Goal: Transaction & Acquisition: Purchase product/service

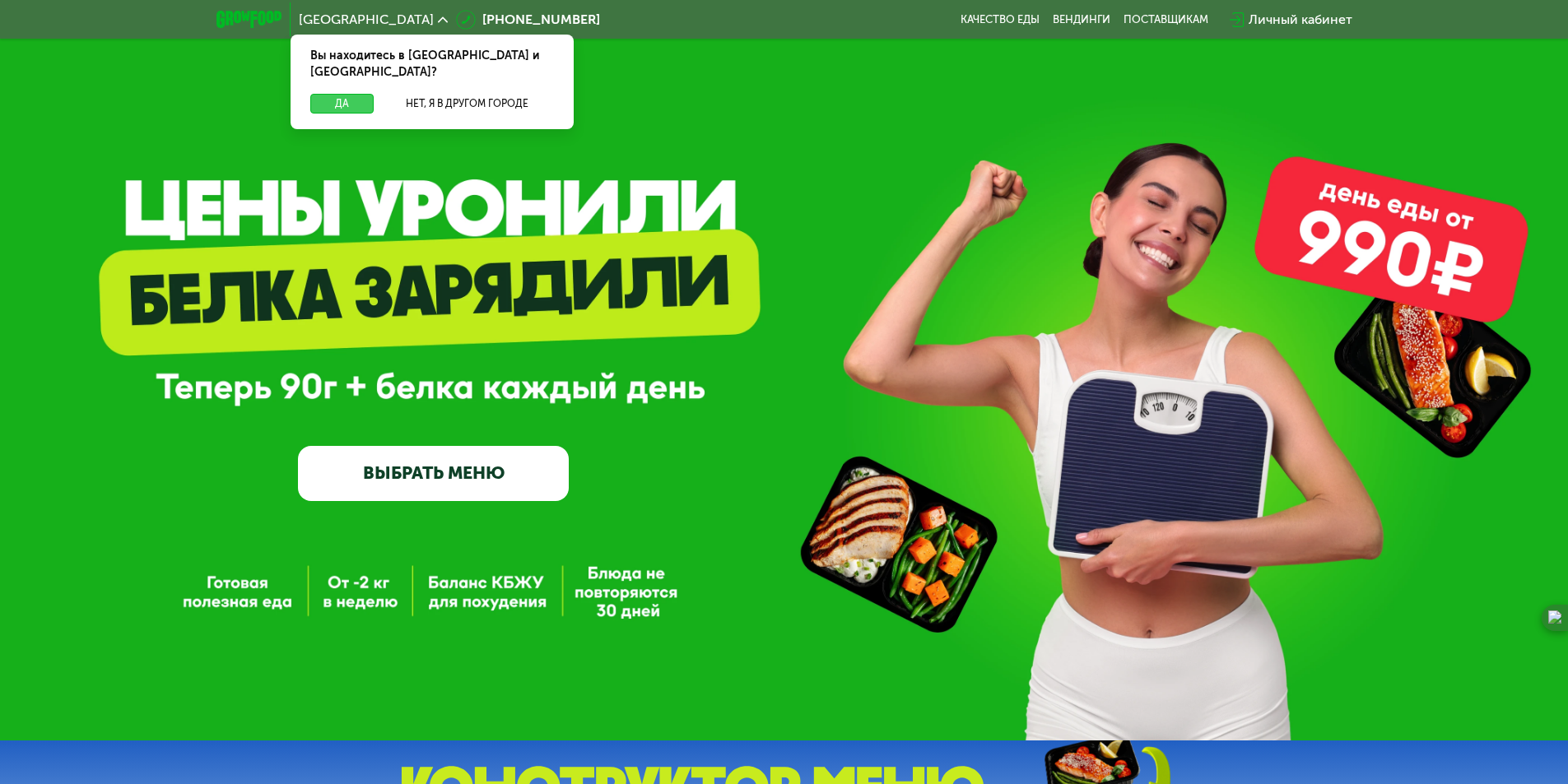
click at [340, 94] on button "Да" at bounding box center [342, 103] width 64 height 20
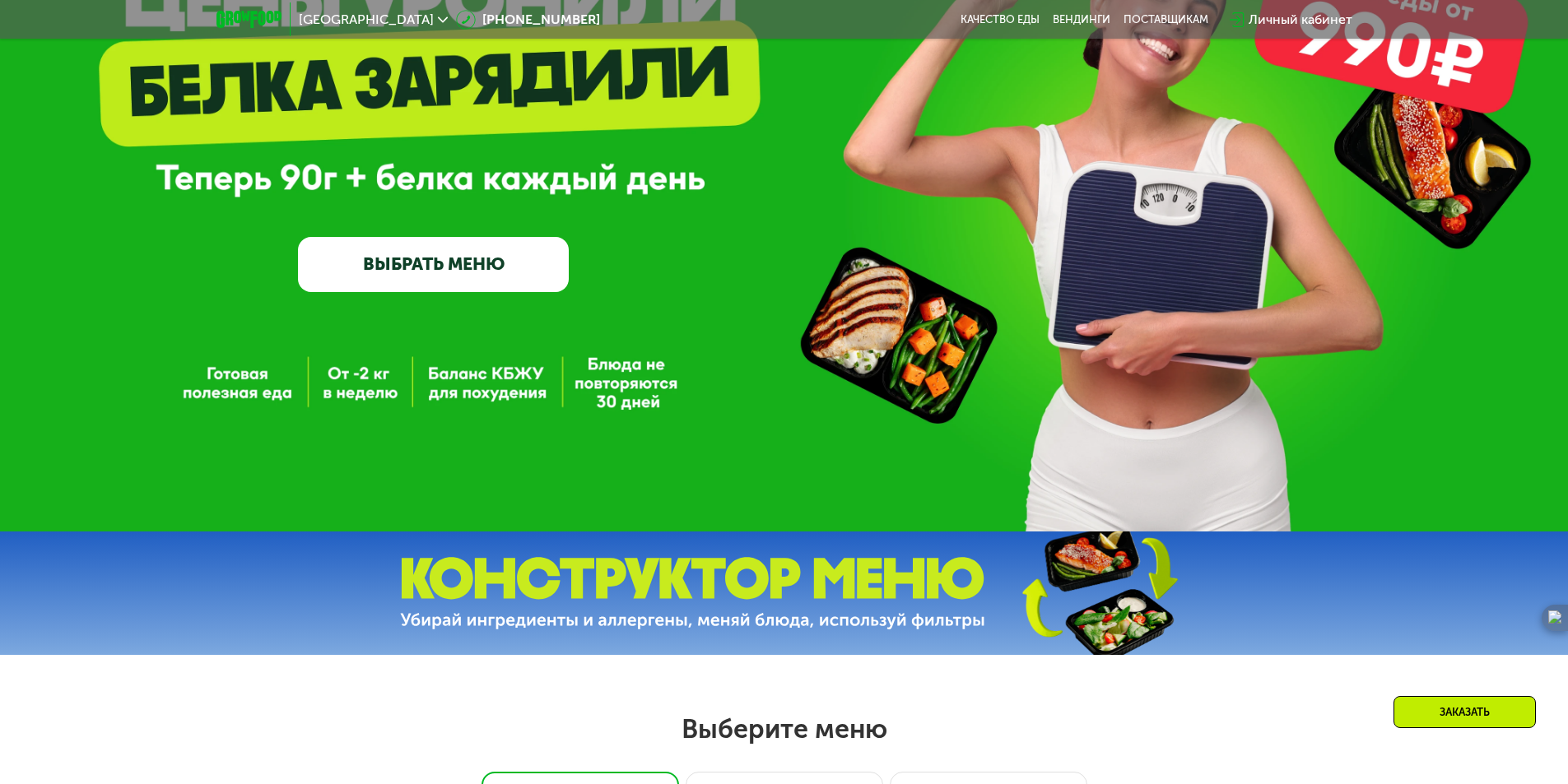
scroll to position [329, 0]
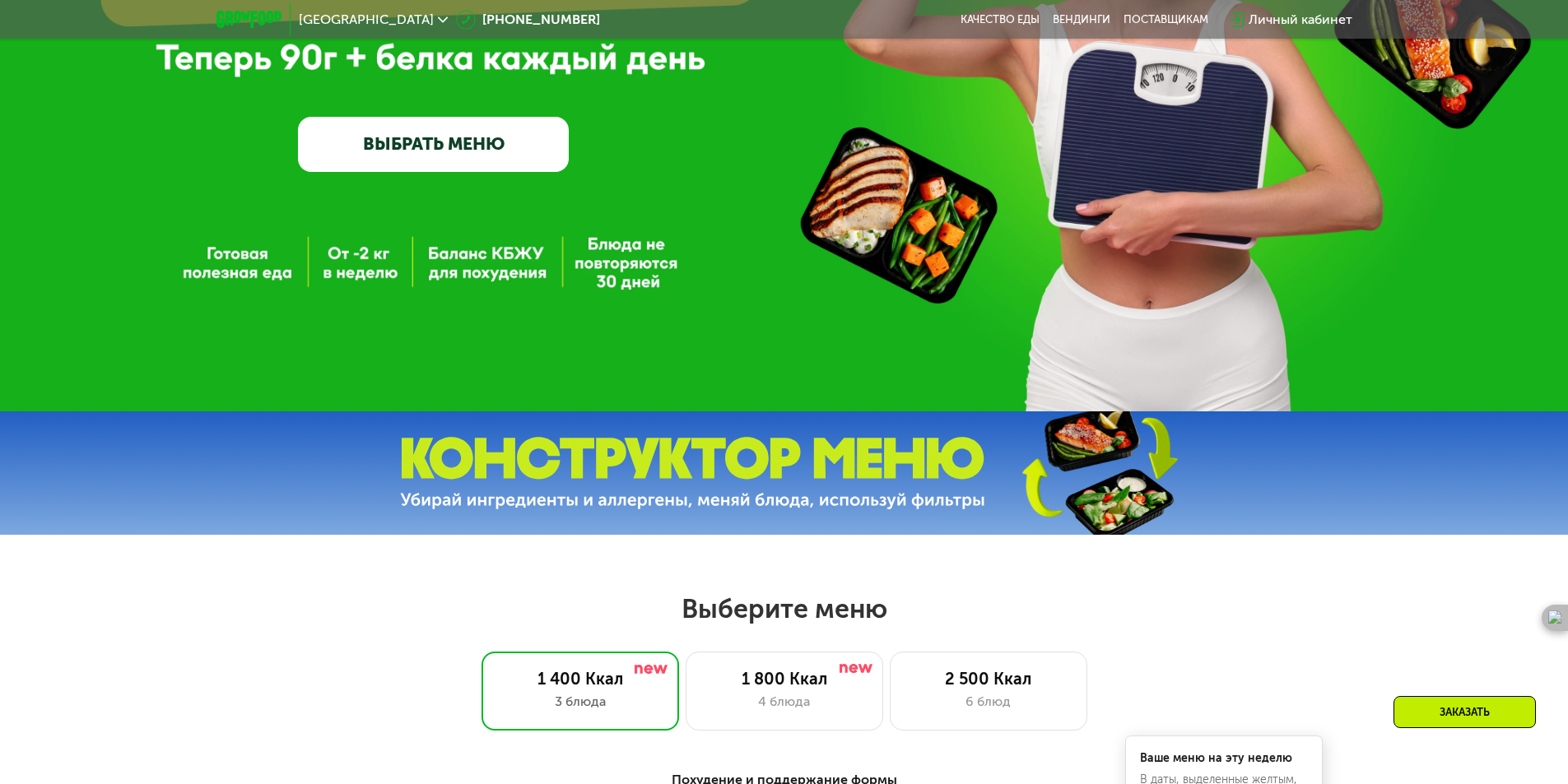
click at [476, 140] on link "ВЫБРАТЬ МЕНЮ" at bounding box center [433, 143] width 271 height 54
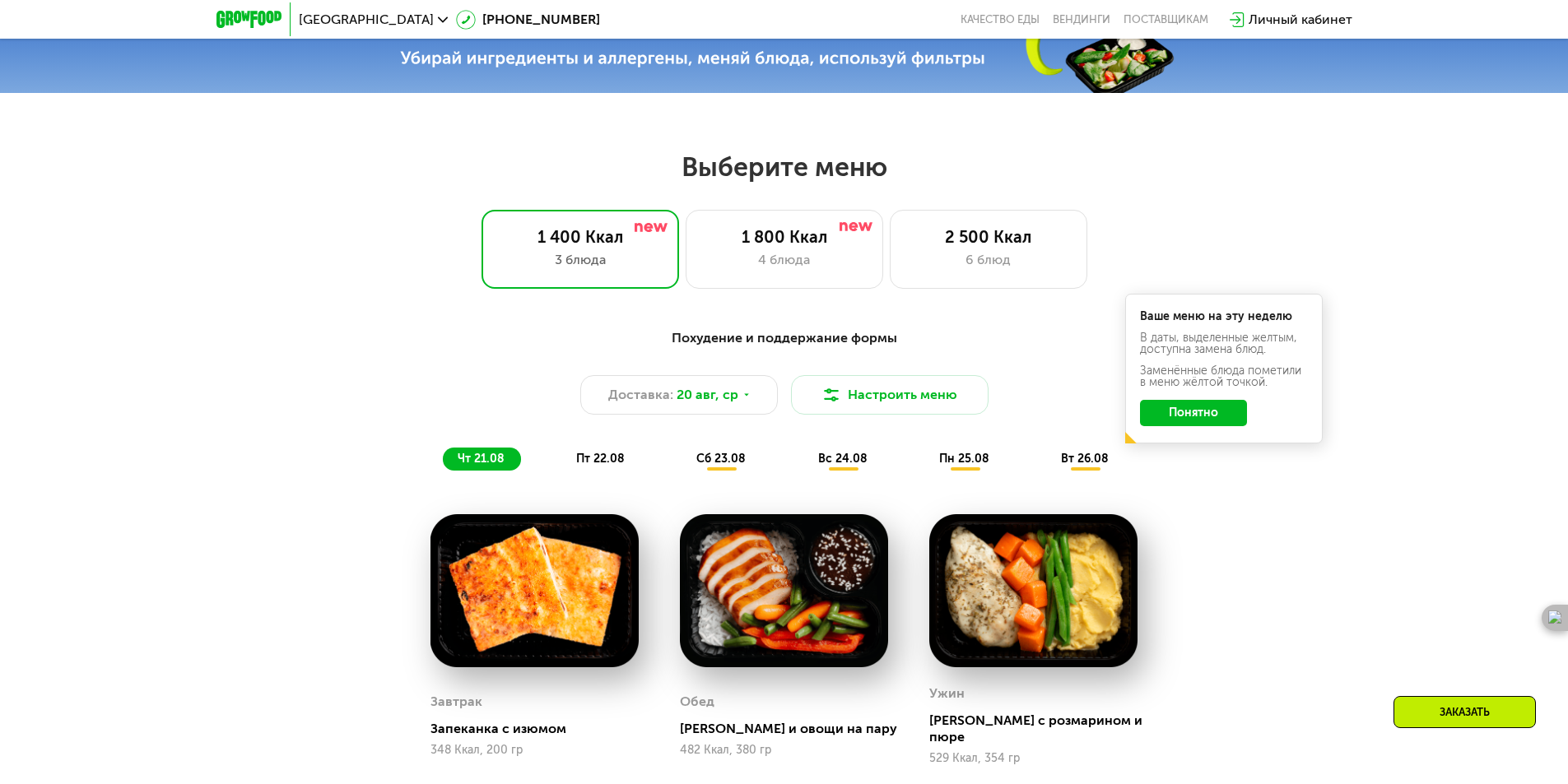
scroll to position [724, 0]
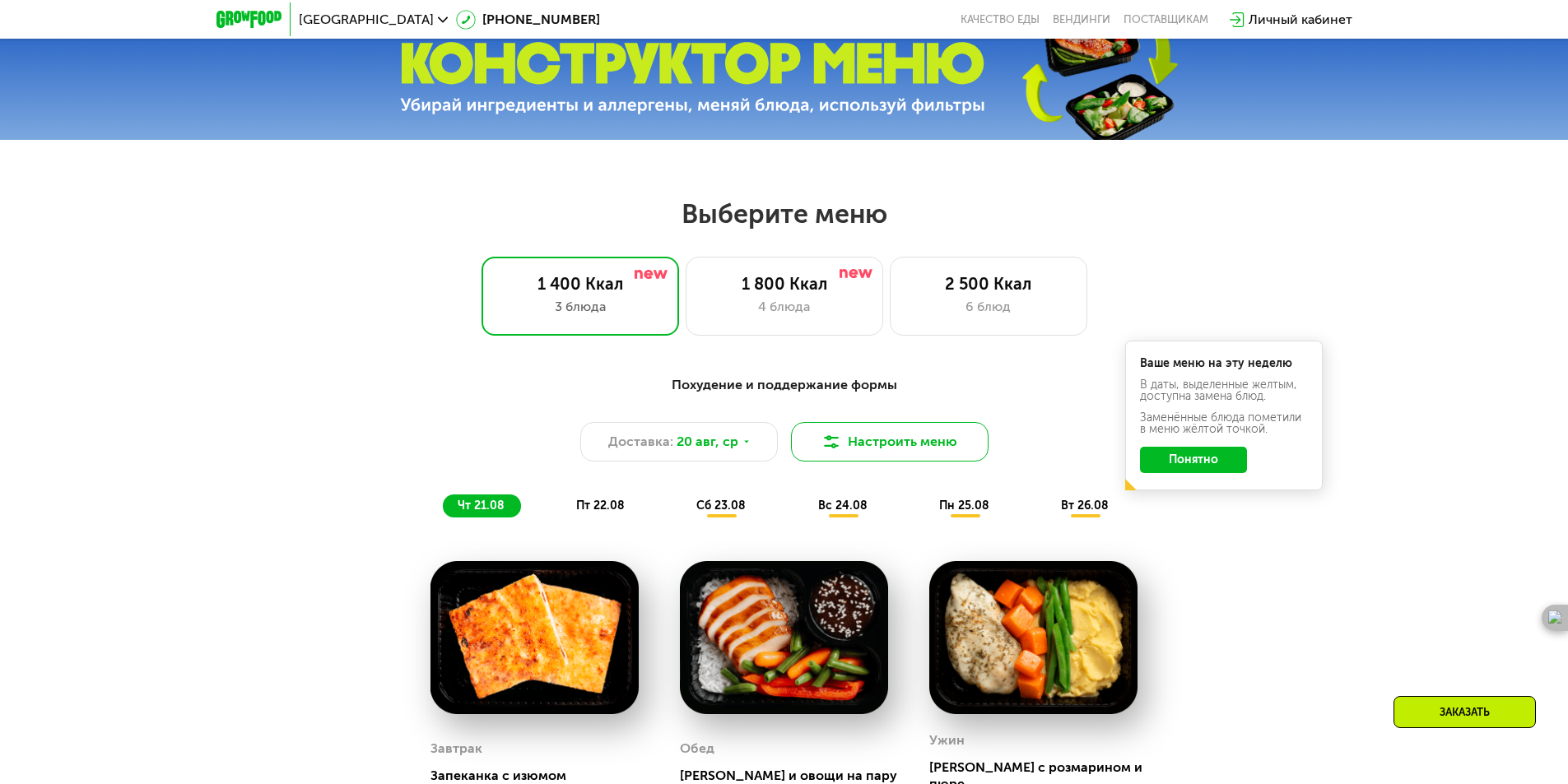
click at [920, 456] on button "Настроить меню" at bounding box center [889, 442] width 197 height 40
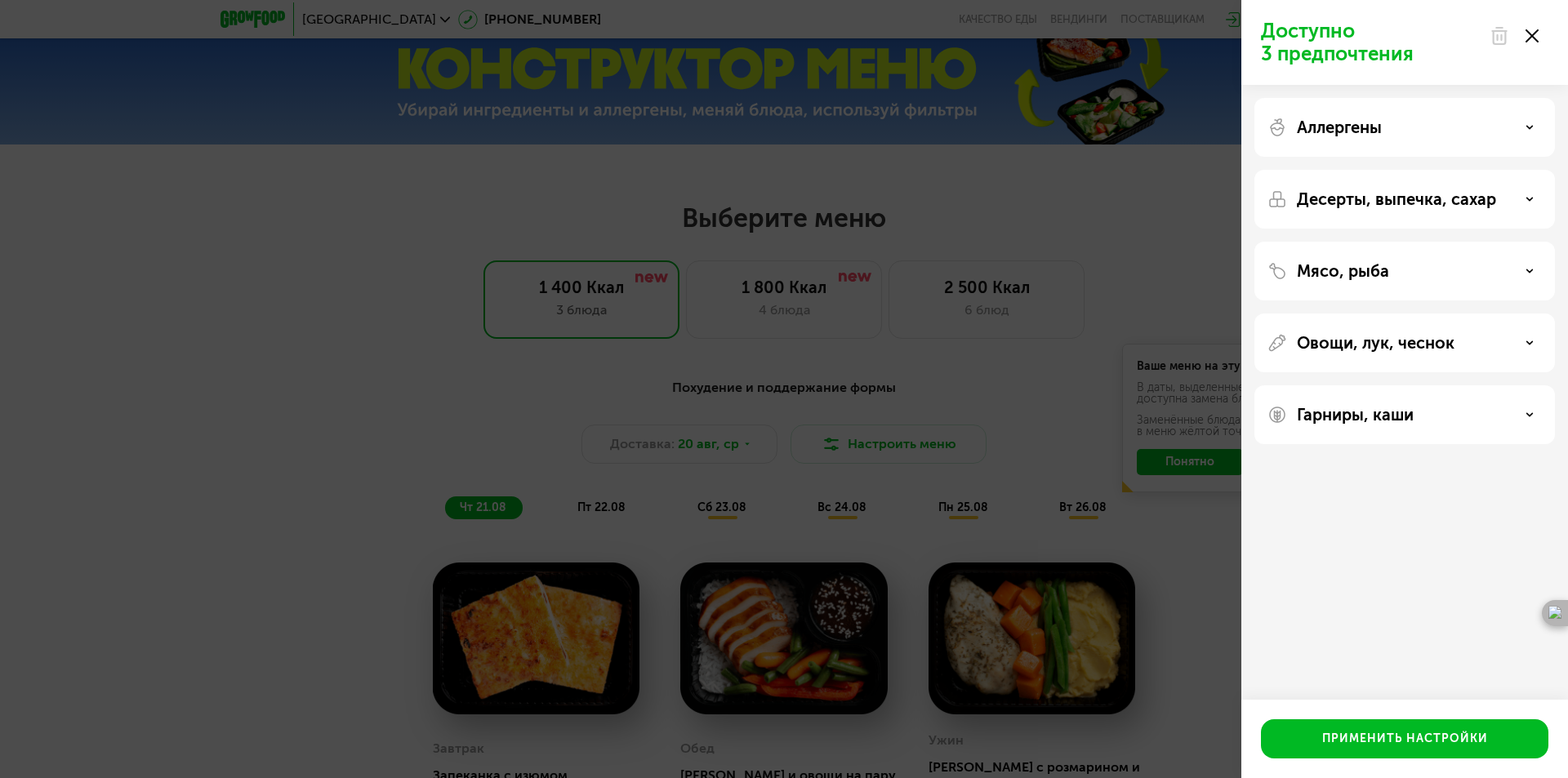
click at [1201, 575] on div "Доступно 3 предпочтения Аллергены Десерты, выпечка, сахар Мясо, рыба Овощи, лук…" at bounding box center [784, 389] width 1568 height 778
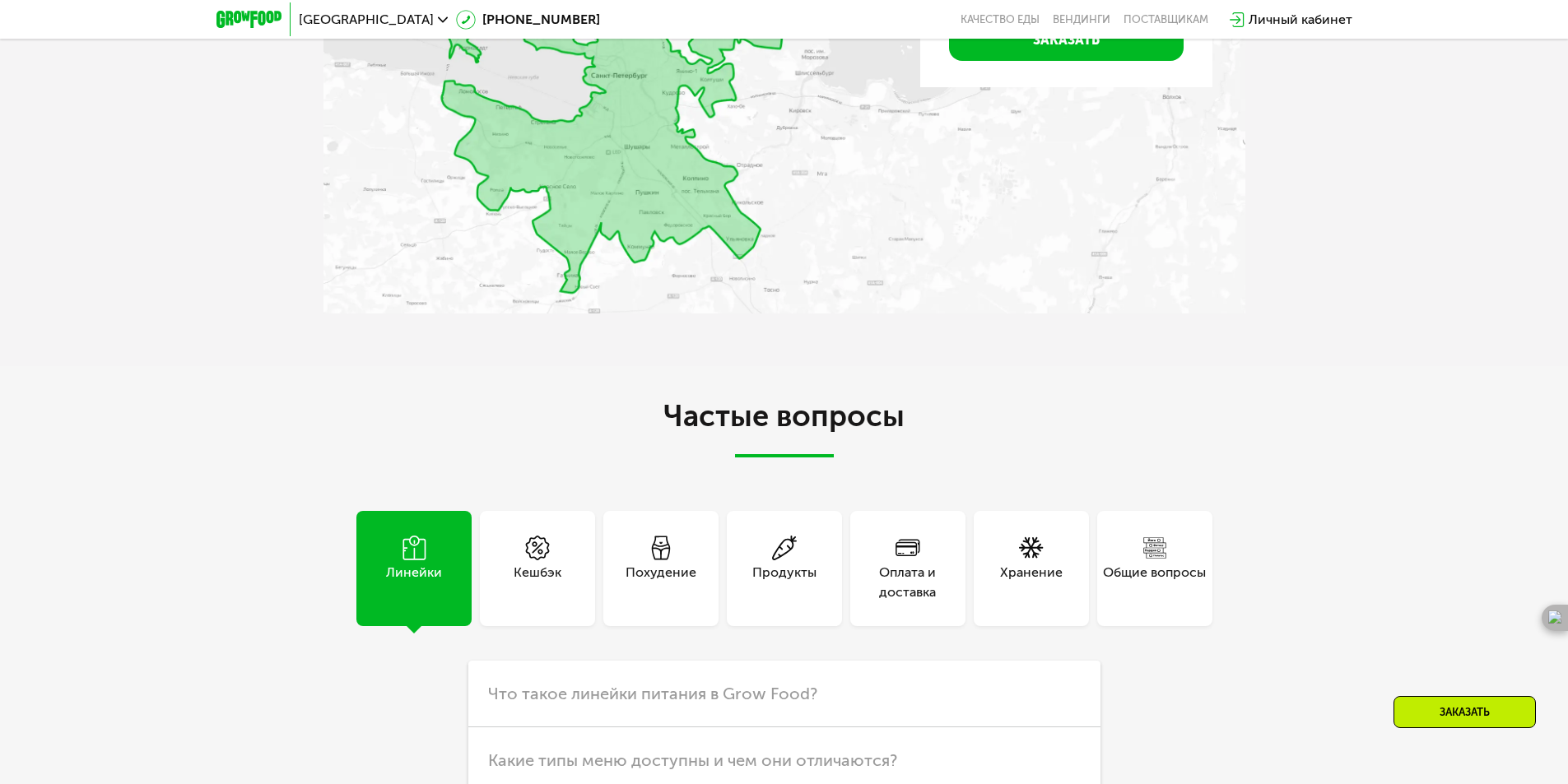
scroll to position [4115, 0]
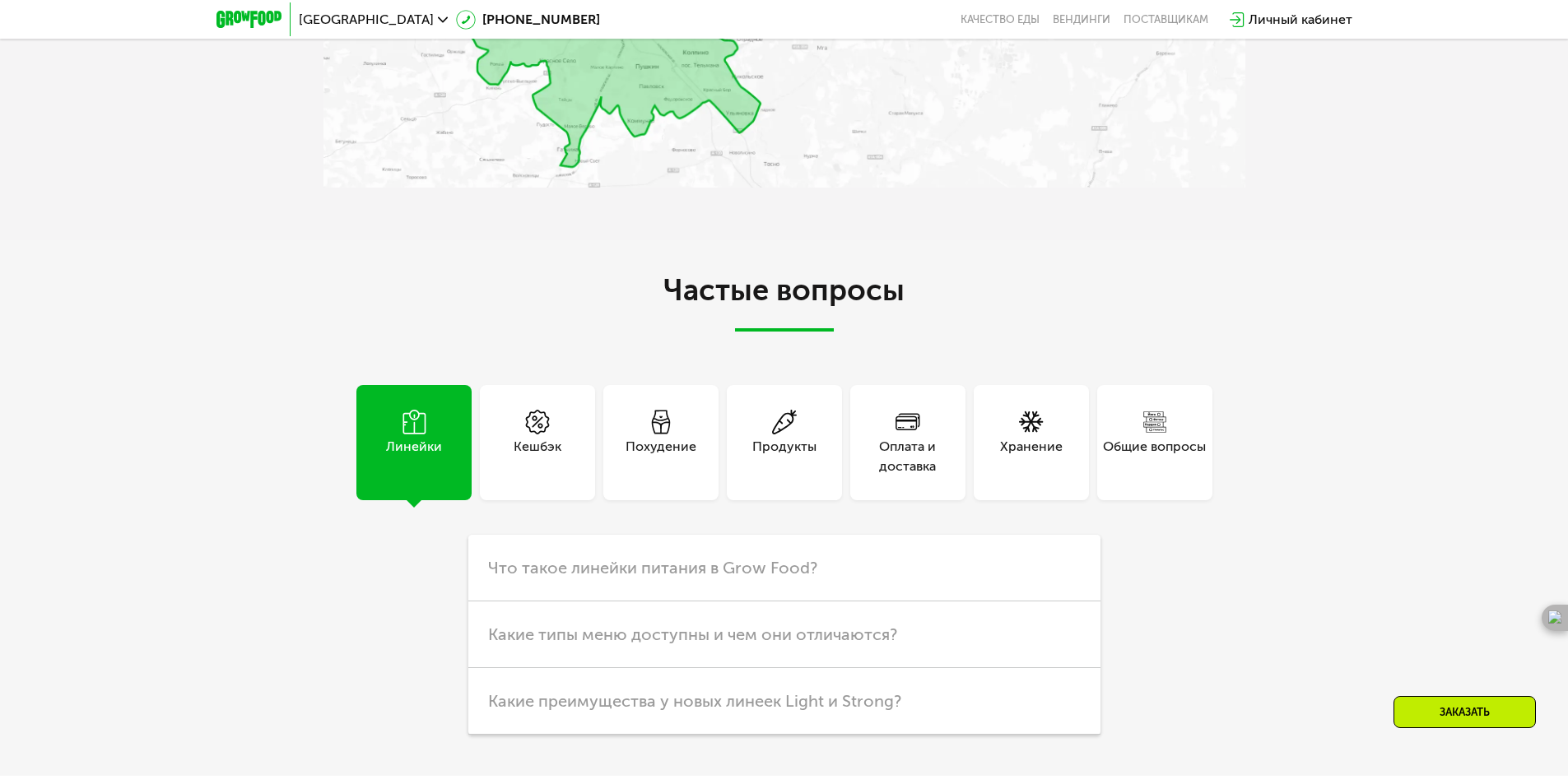
click at [640, 442] on div "Похудение" at bounding box center [661, 457] width 71 height 40
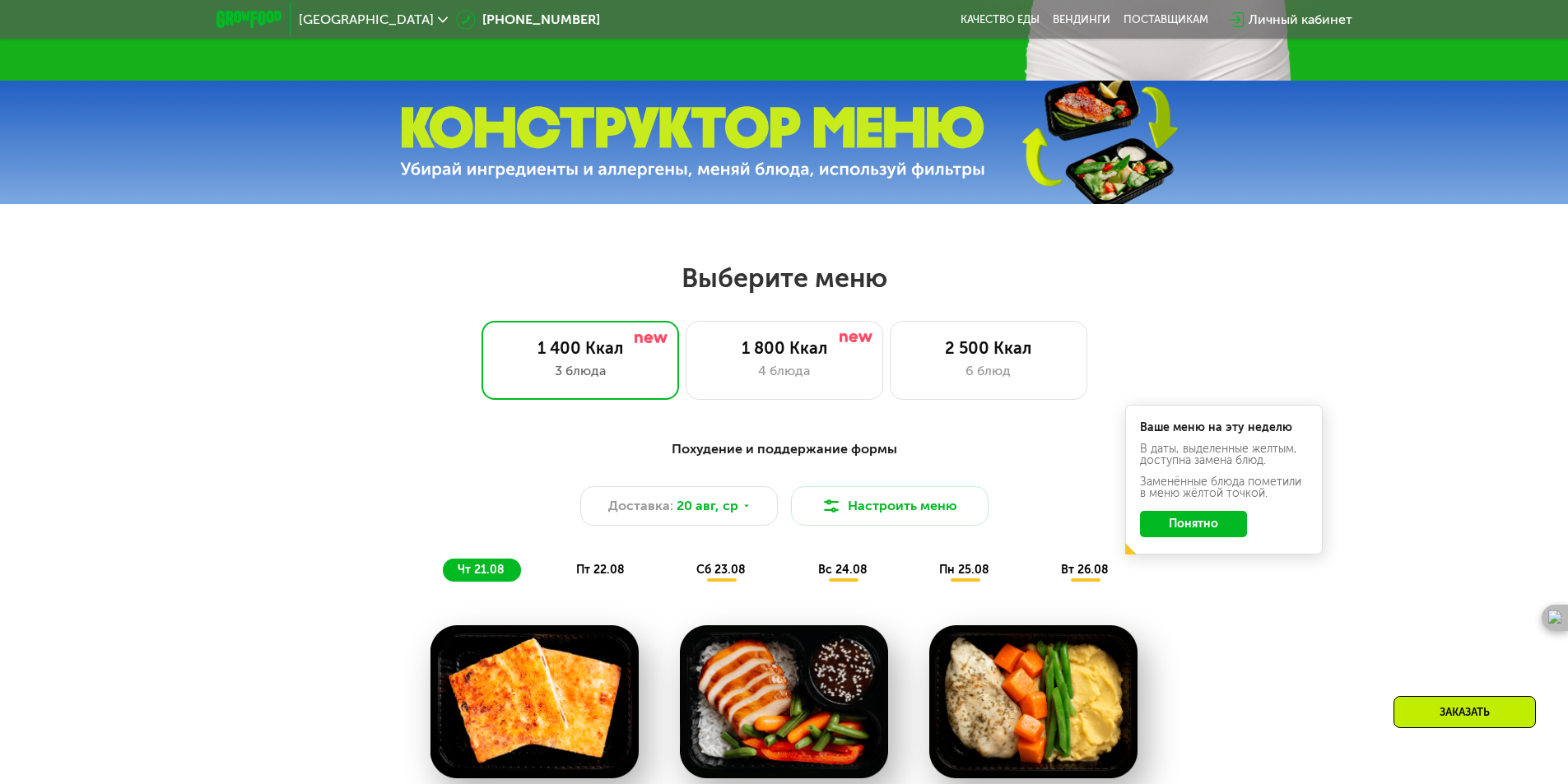
scroll to position [659, 0]
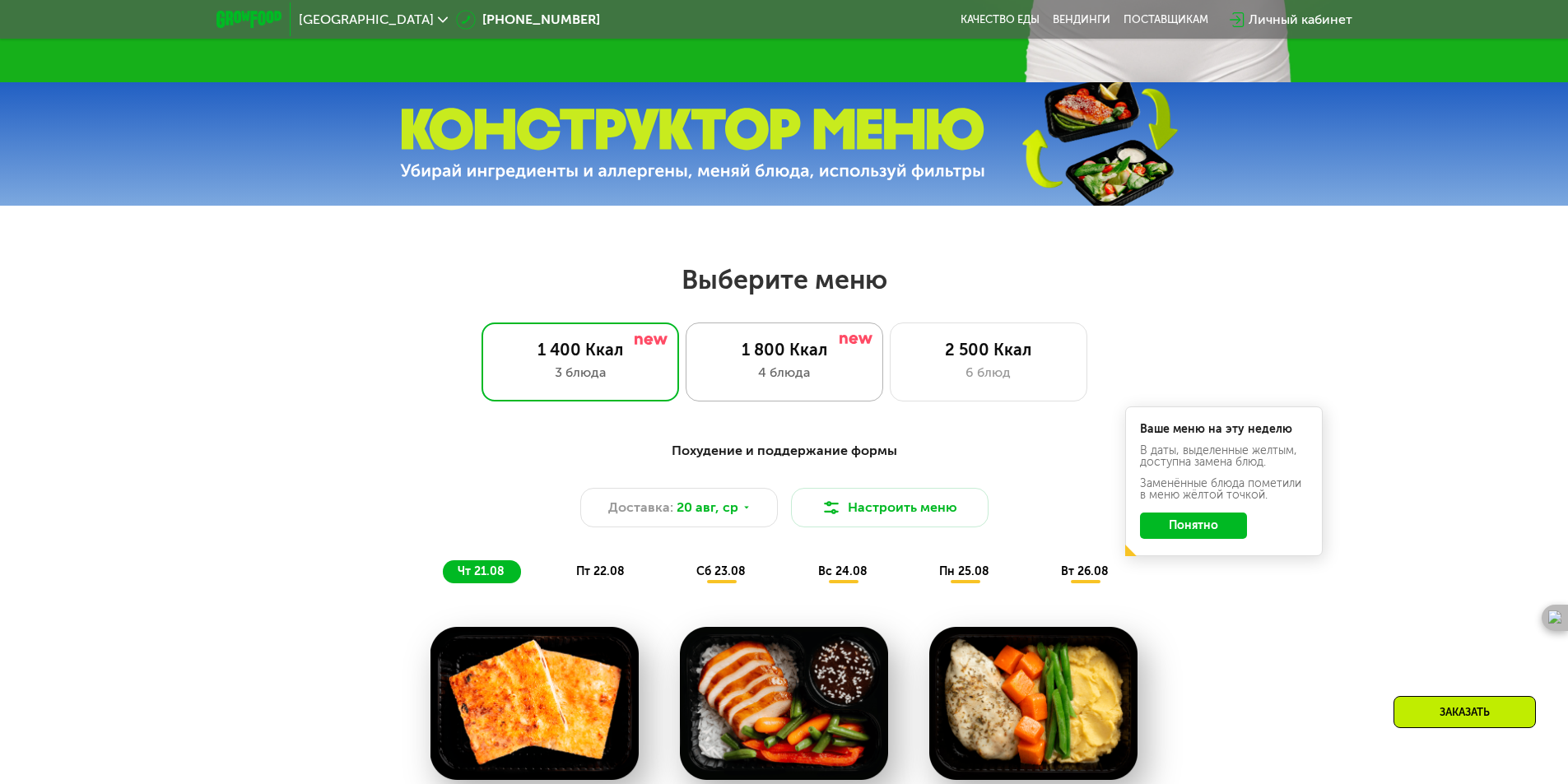
click at [741, 370] on div "4 блюда" at bounding box center [784, 372] width 163 height 20
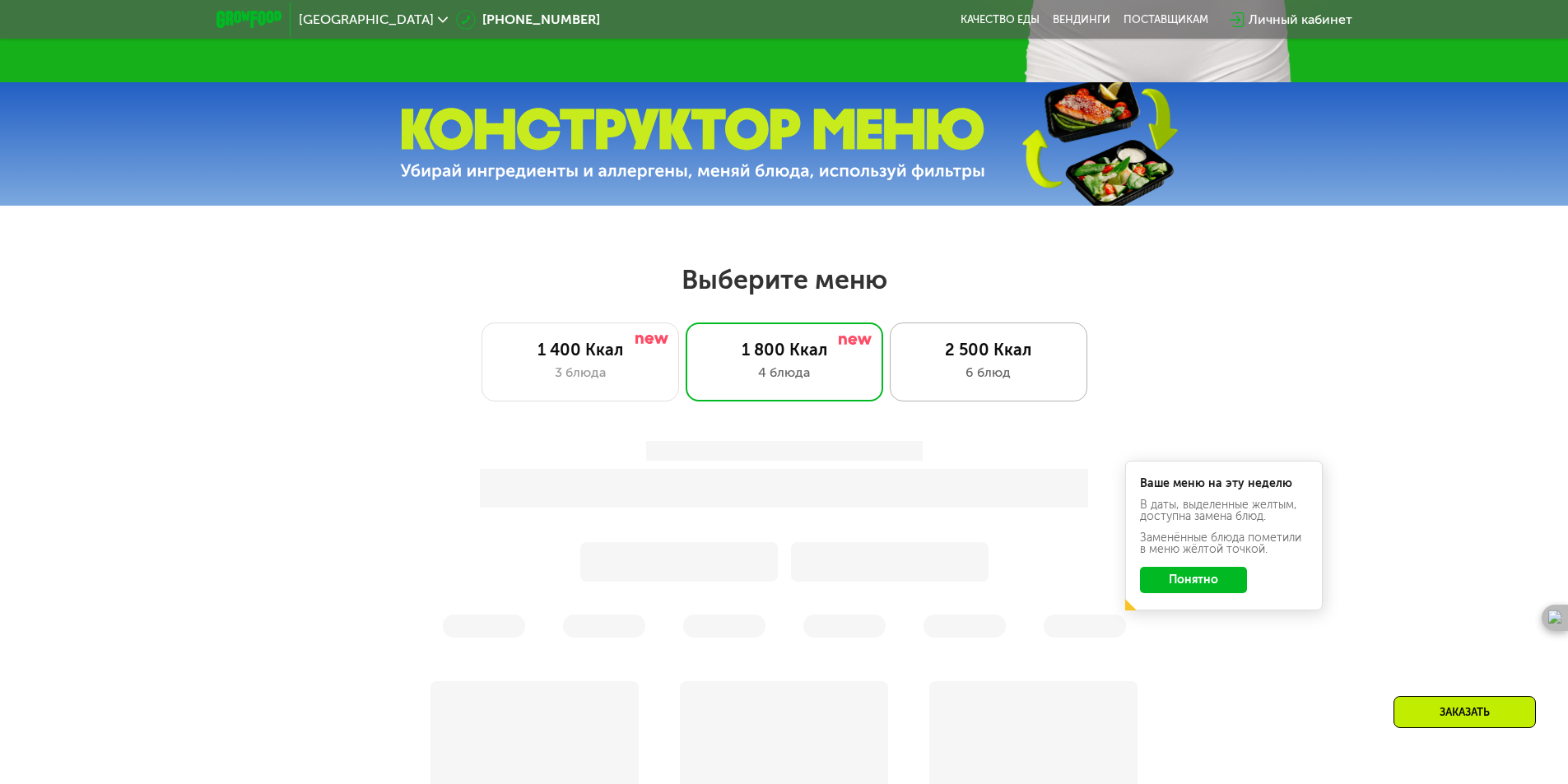
click at [954, 365] on div "2 500 Ккал 6 блюд" at bounding box center [988, 362] width 197 height 79
click at [635, 359] on div "1 400 Ккал" at bounding box center [580, 349] width 163 height 20
click at [606, 360] on div "1 400 Ккал" at bounding box center [580, 349] width 163 height 20
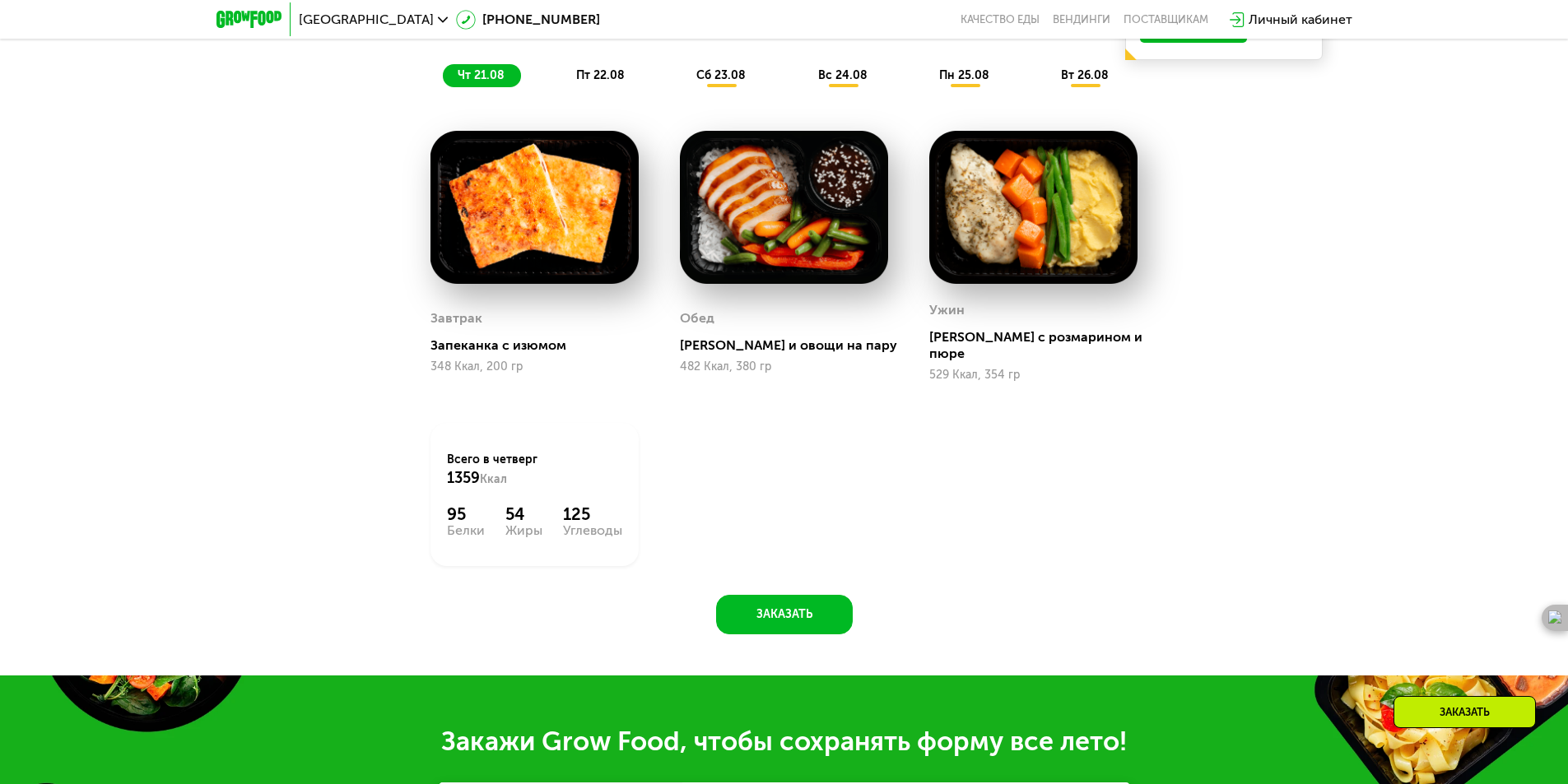
scroll to position [1152, 0]
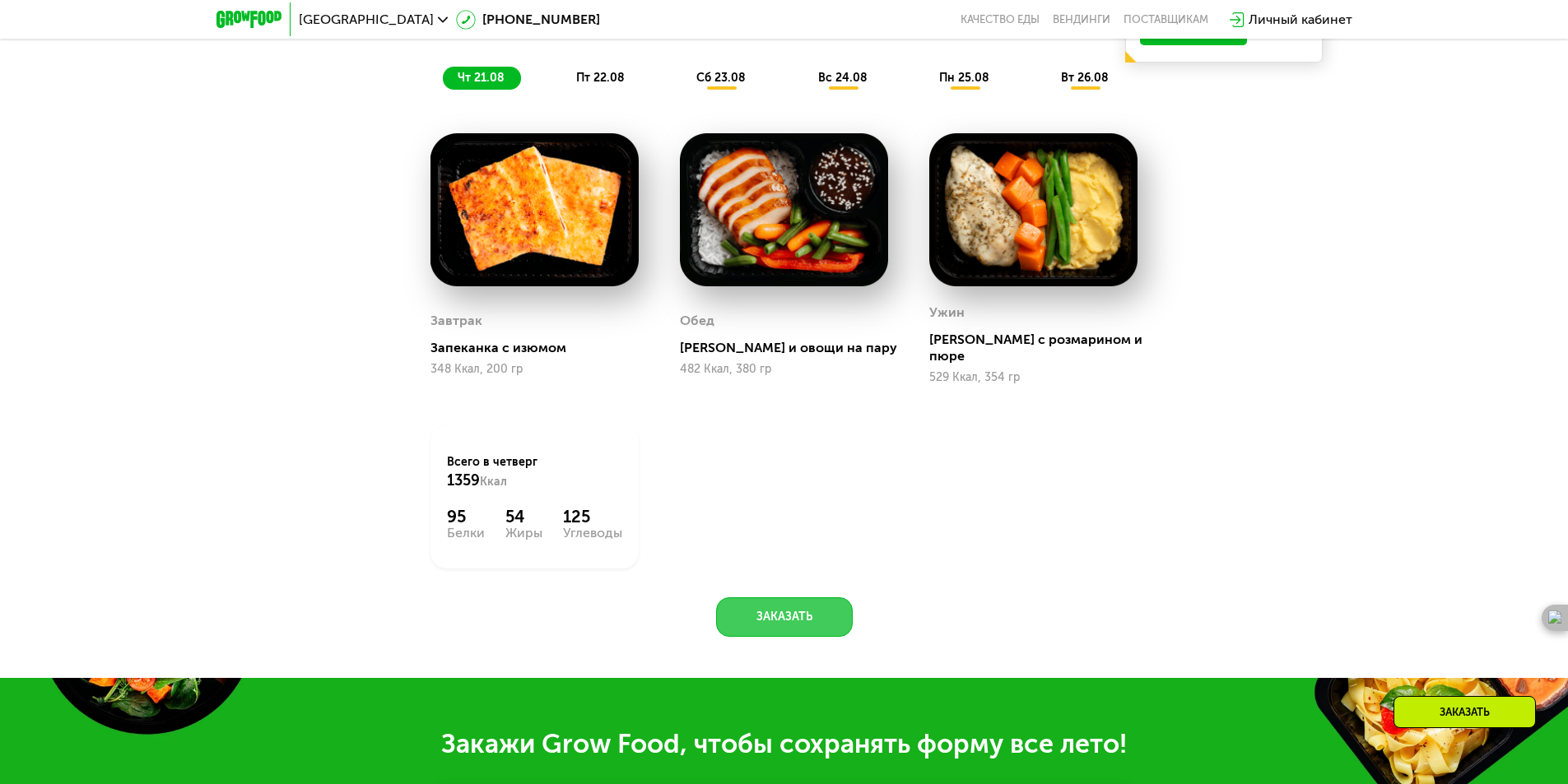
click at [777, 608] on button "Заказать" at bounding box center [784, 617] width 137 height 40
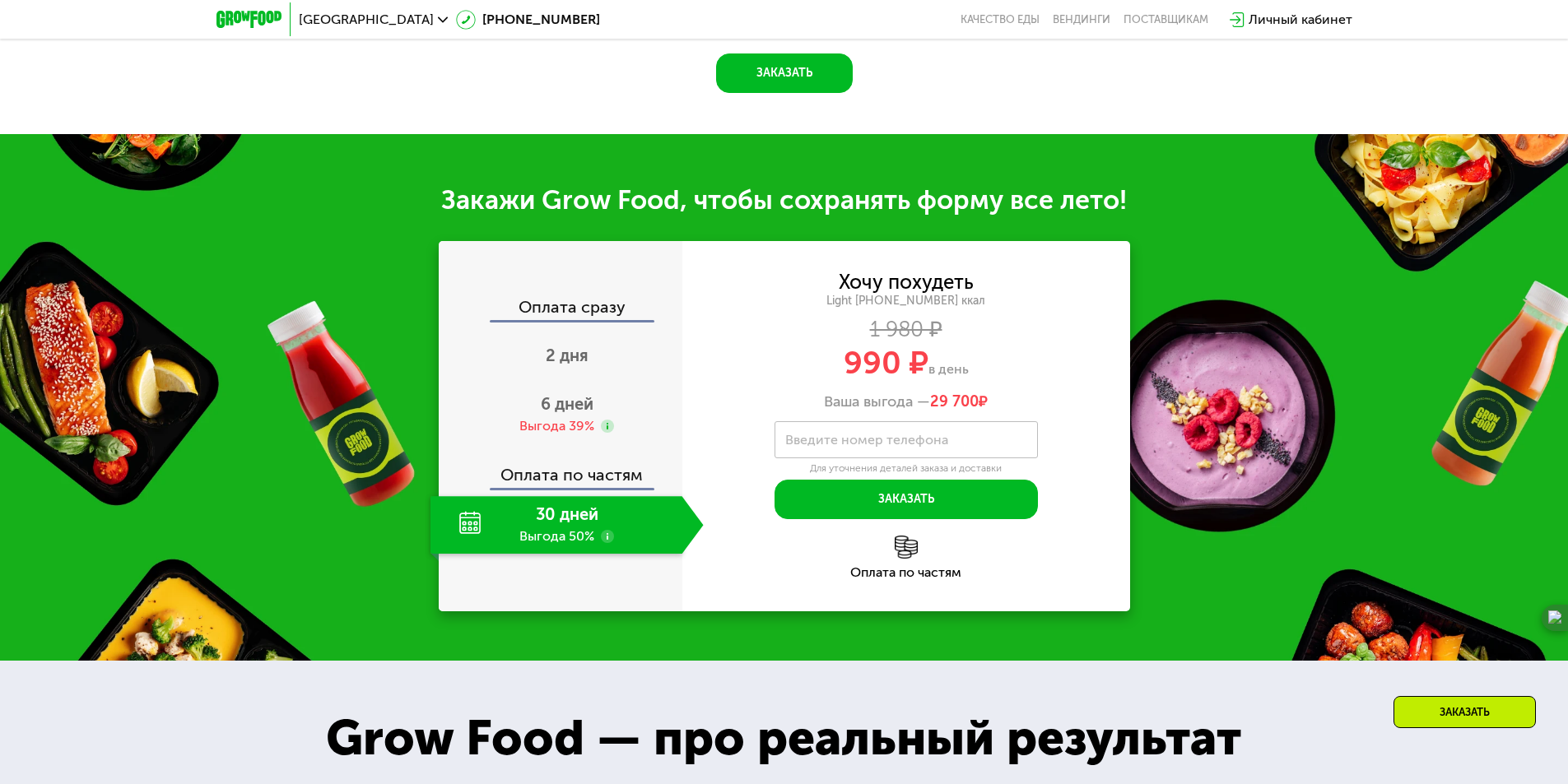
scroll to position [1820, 0]
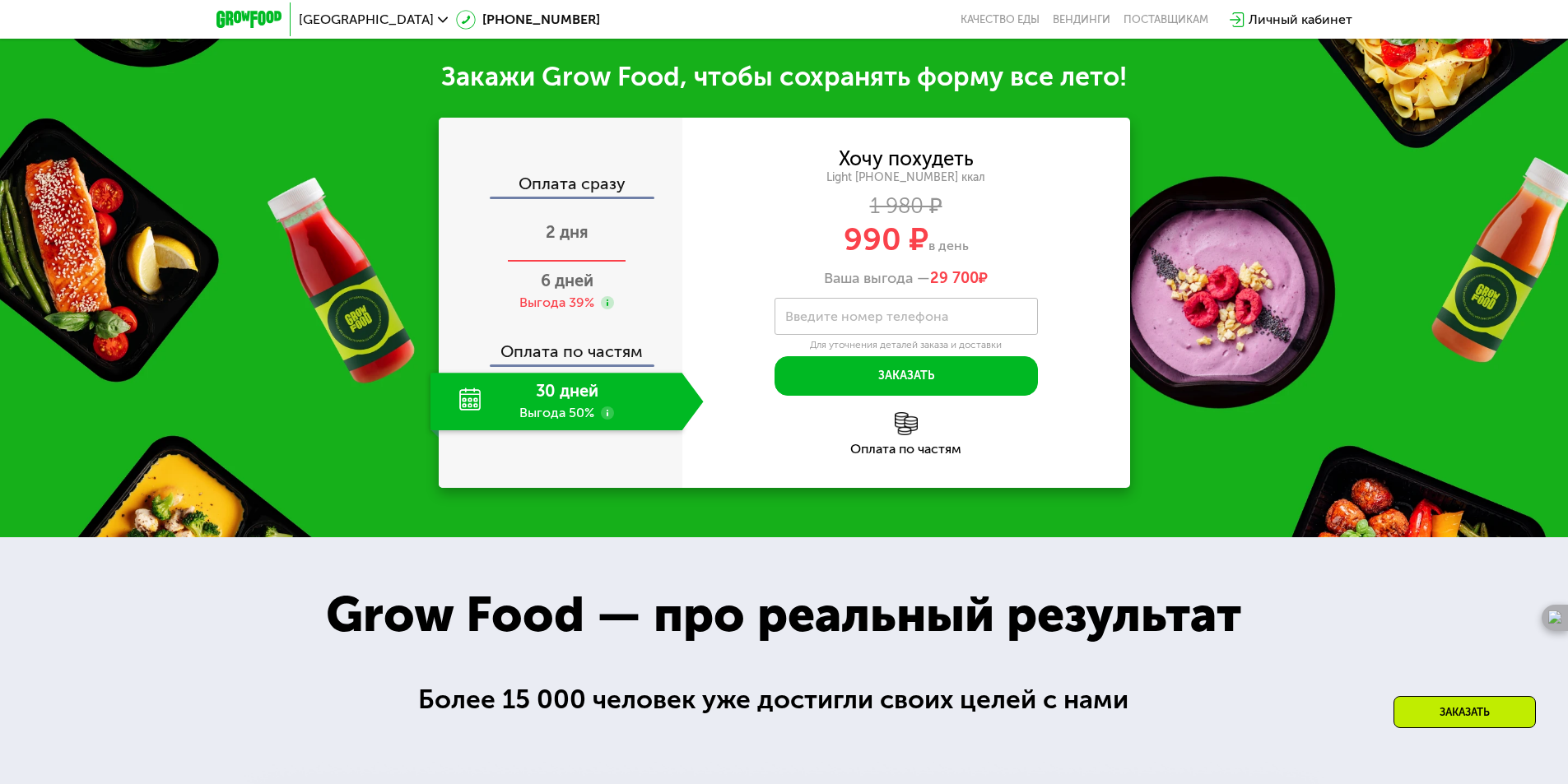
click at [586, 228] on span "2 дня" at bounding box center [567, 232] width 43 height 20
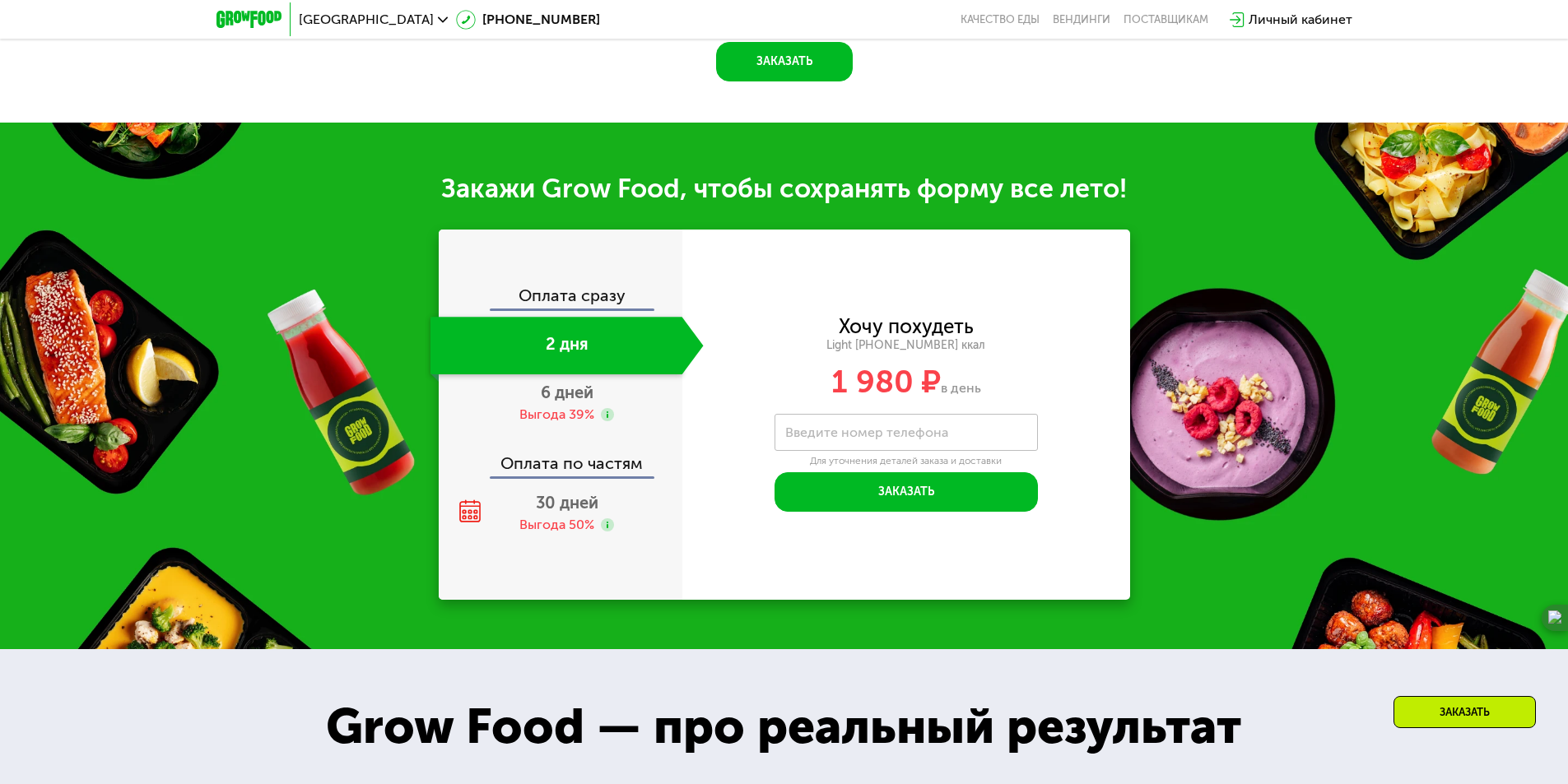
scroll to position [1712, 0]
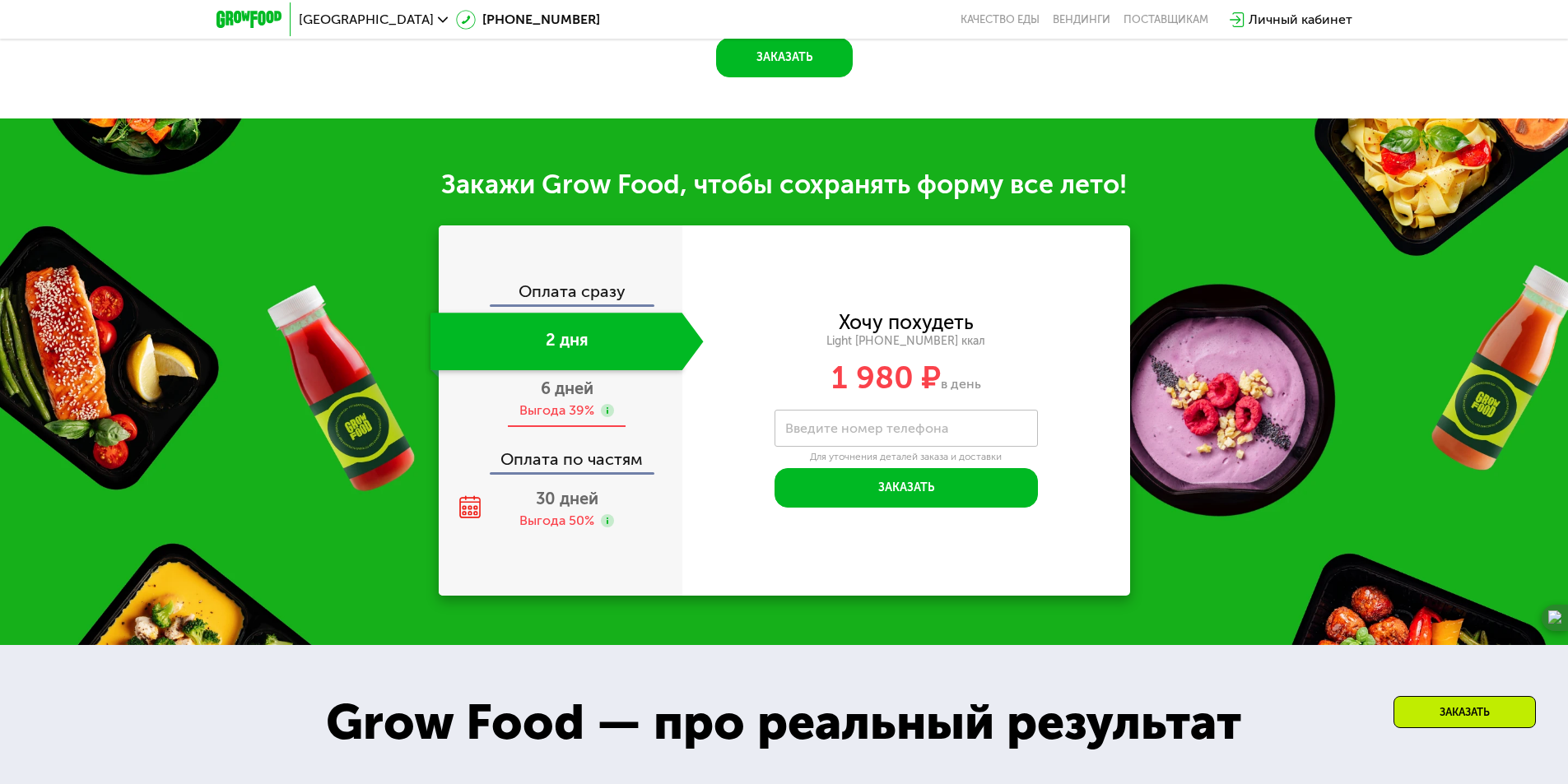
click at [565, 390] on div "6 дней Выгода 39%" at bounding box center [567, 399] width 273 height 58
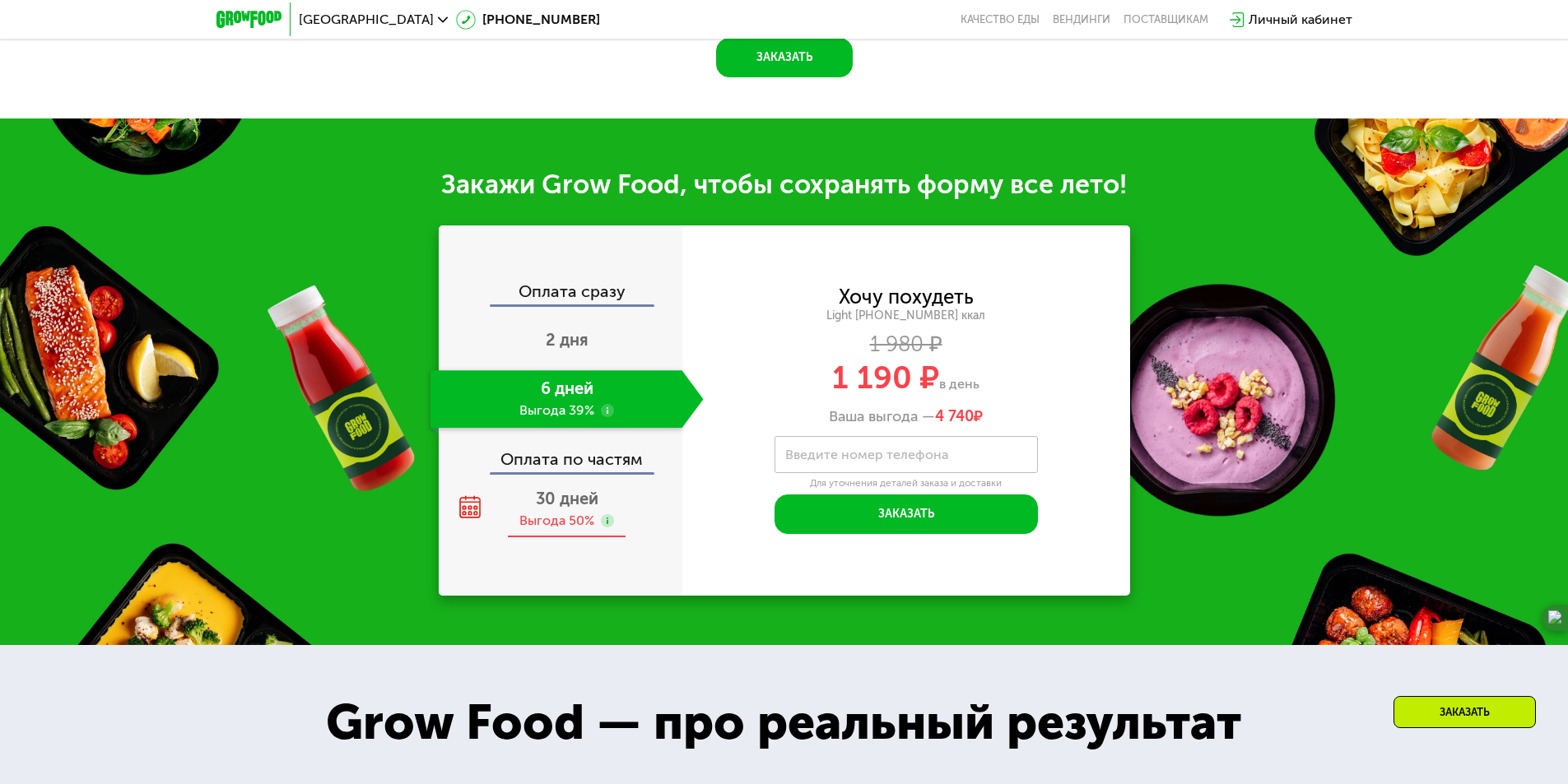
click at [546, 489] on span "30 дней" at bounding box center [567, 498] width 63 height 20
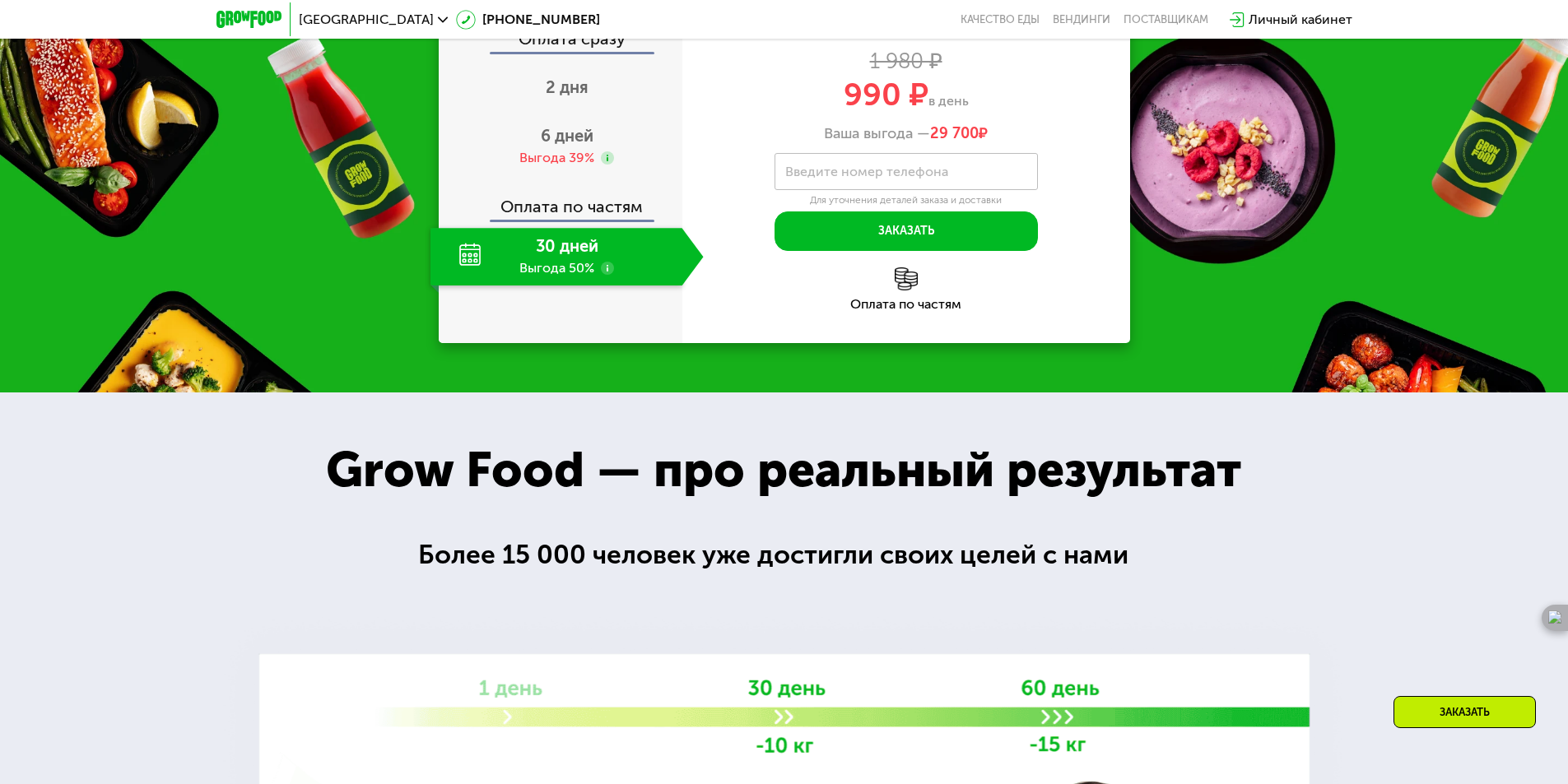
scroll to position [2041, 0]
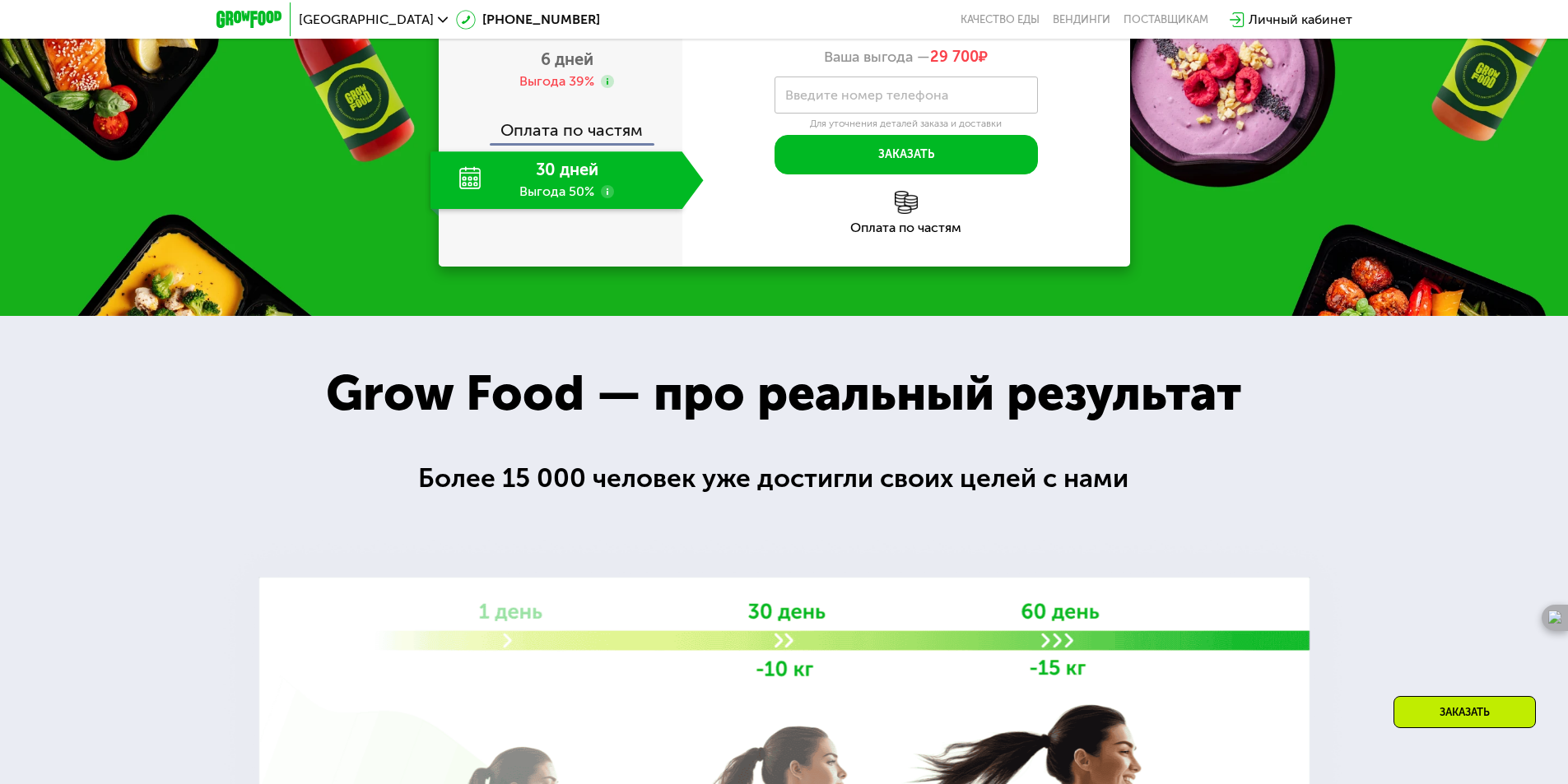
click at [606, 185] on use at bounding box center [607, 192] width 13 height 13
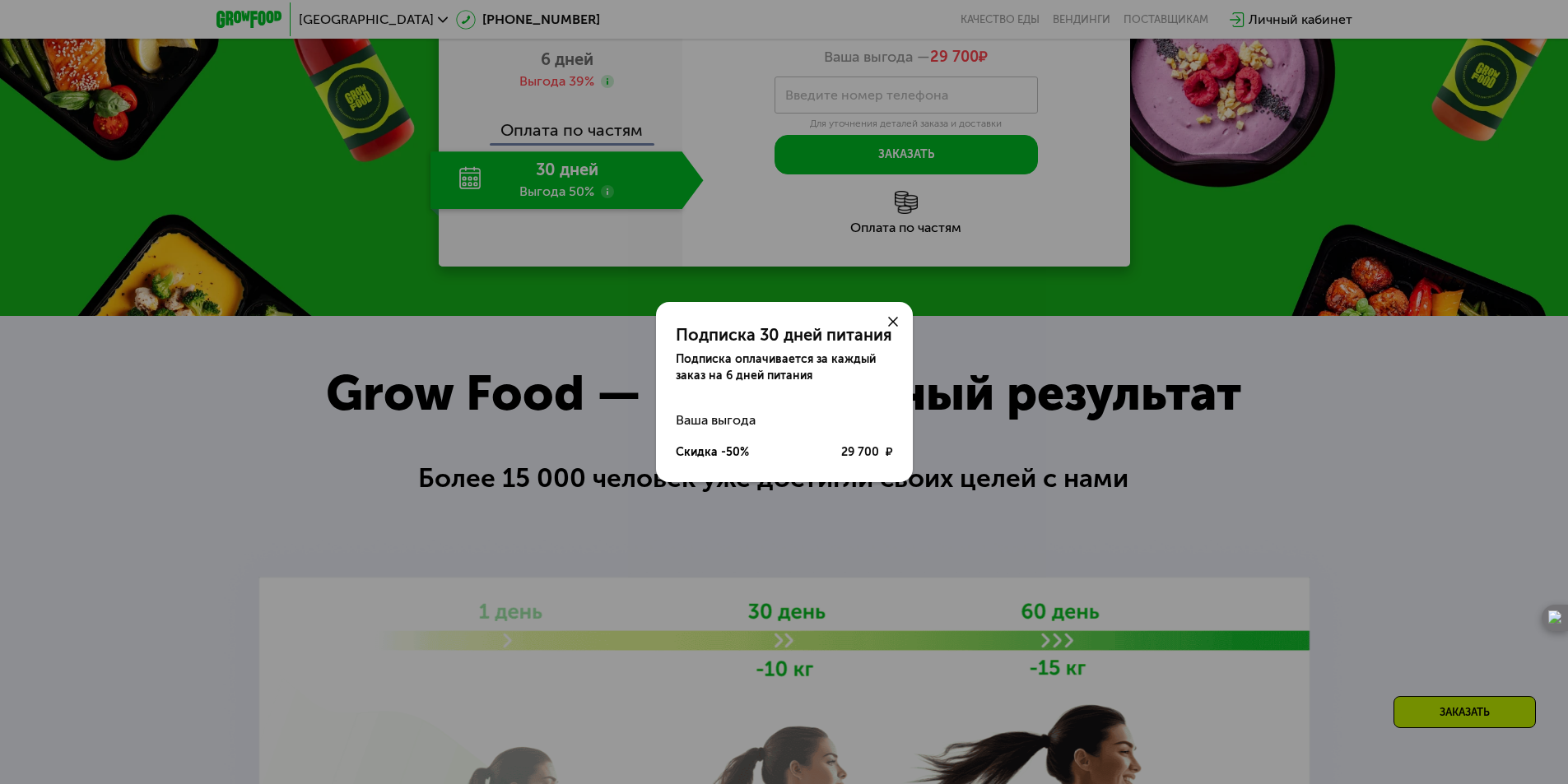
click at [889, 320] on icon at bounding box center [893, 322] width 9 height 9
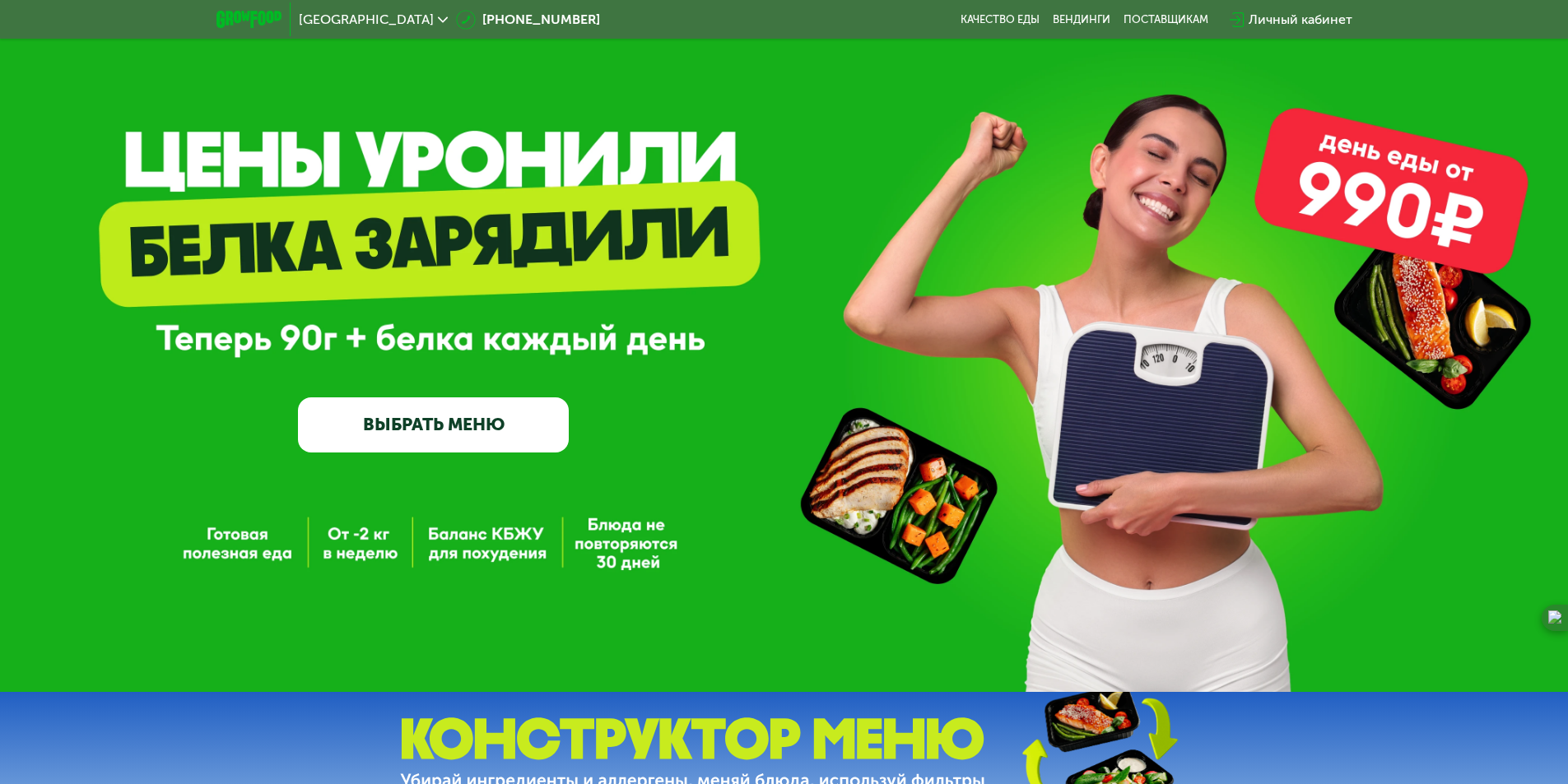
scroll to position [0, 0]
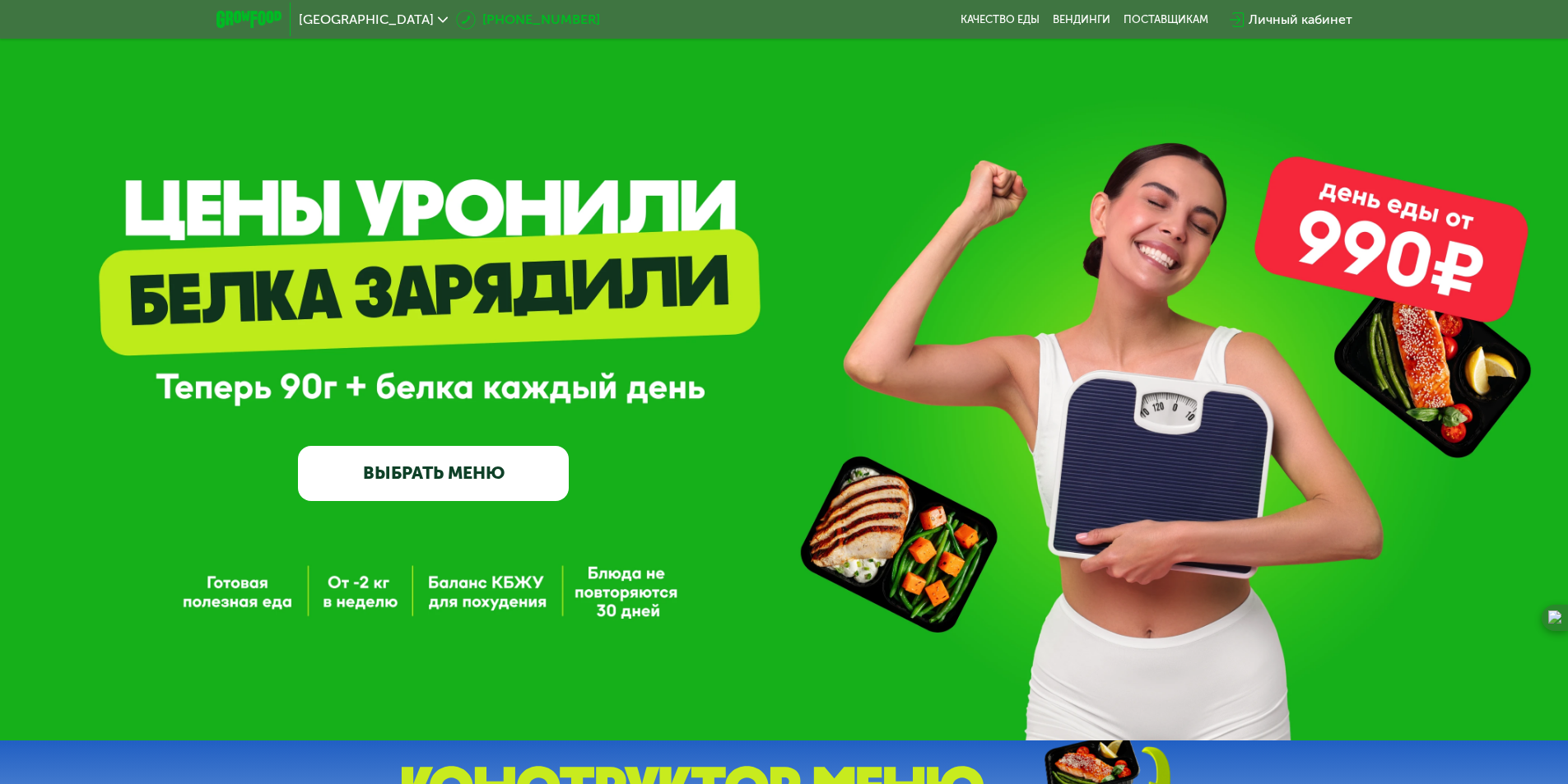
click at [456, 19] on icon at bounding box center [465, 19] width 20 height 20
click at [233, 12] on img at bounding box center [249, 19] width 65 height 17
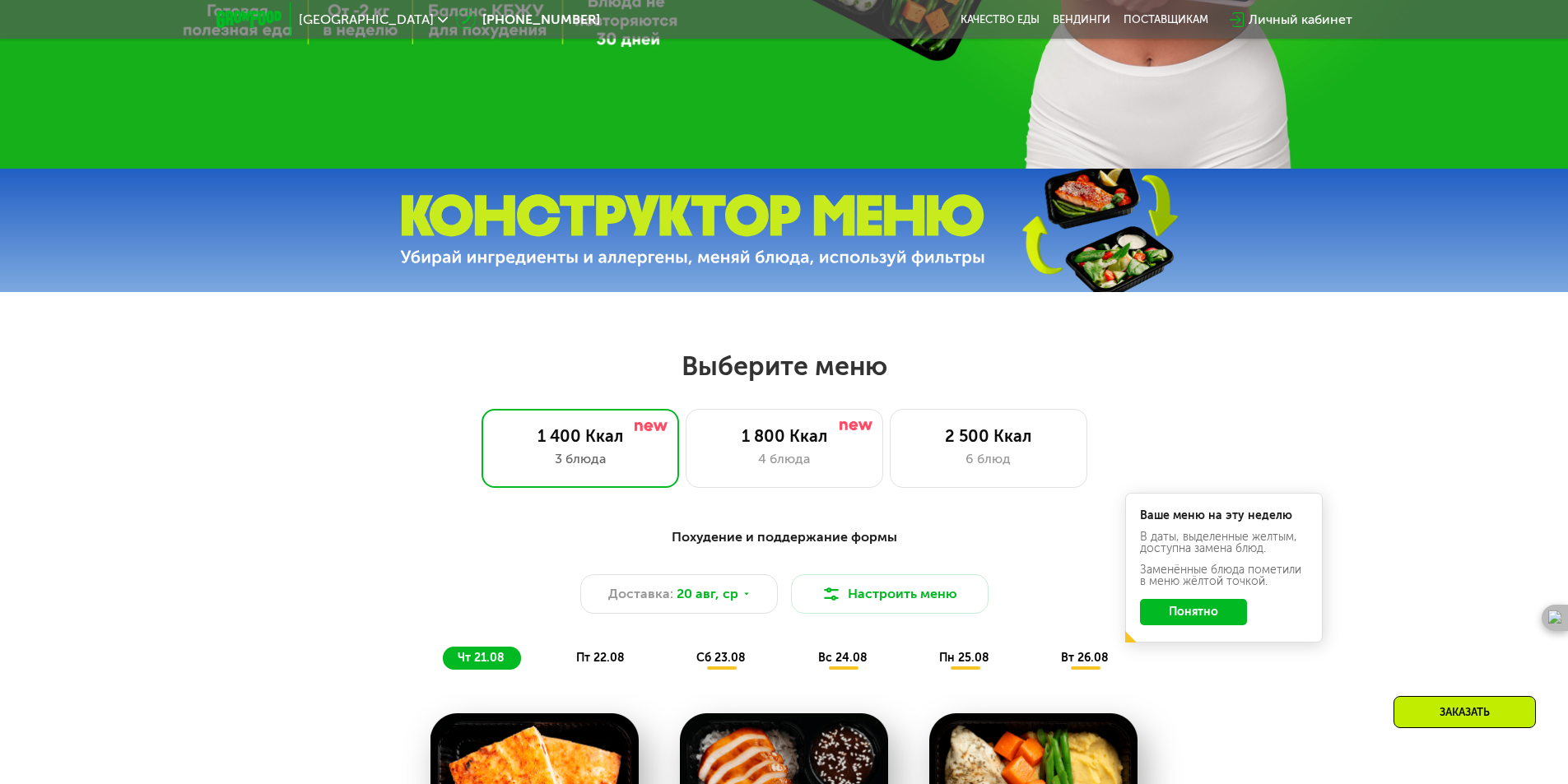
scroll to position [494, 0]
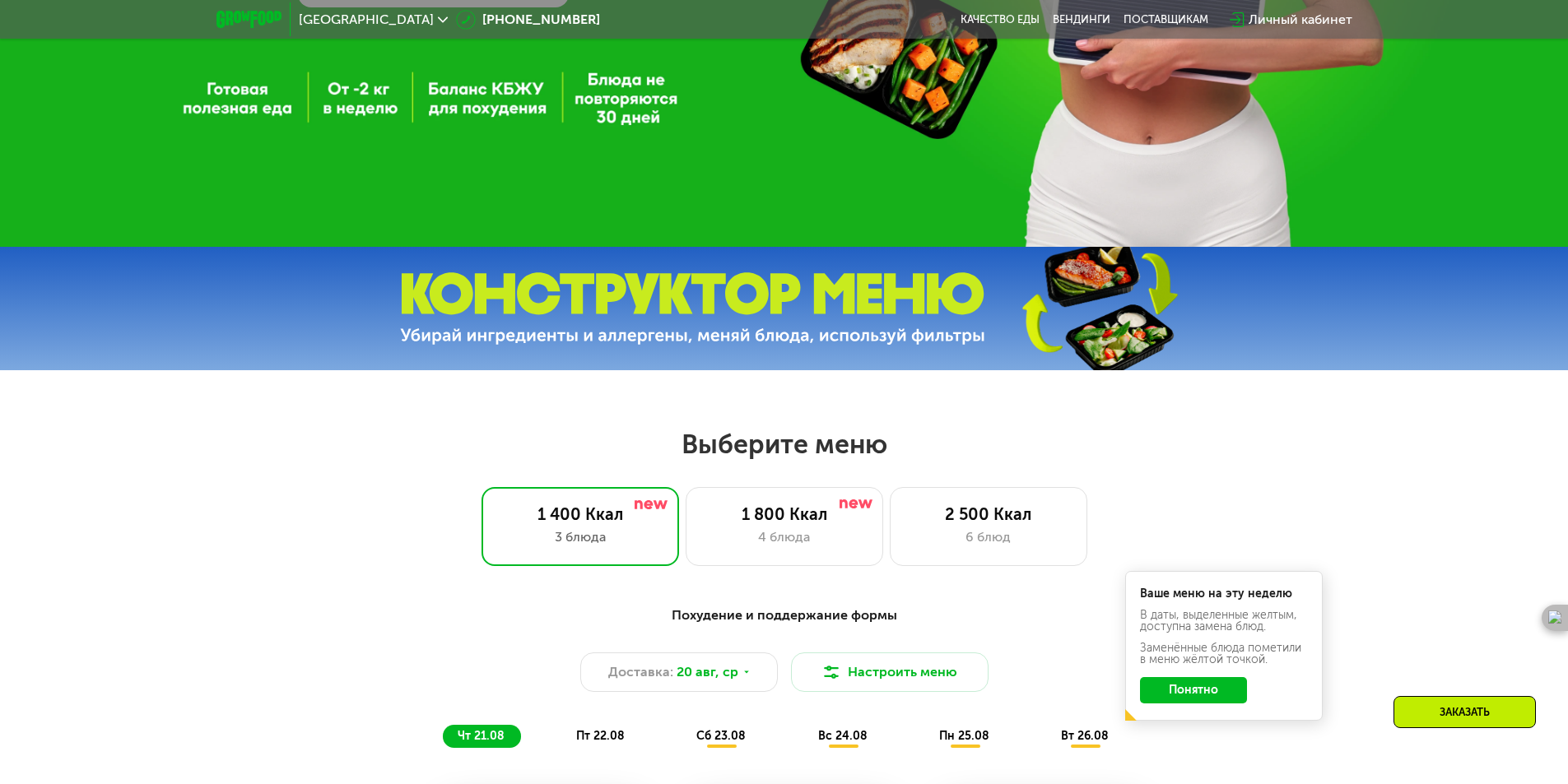
click at [1080, 316] on img at bounding box center [1098, 308] width 245 height 130
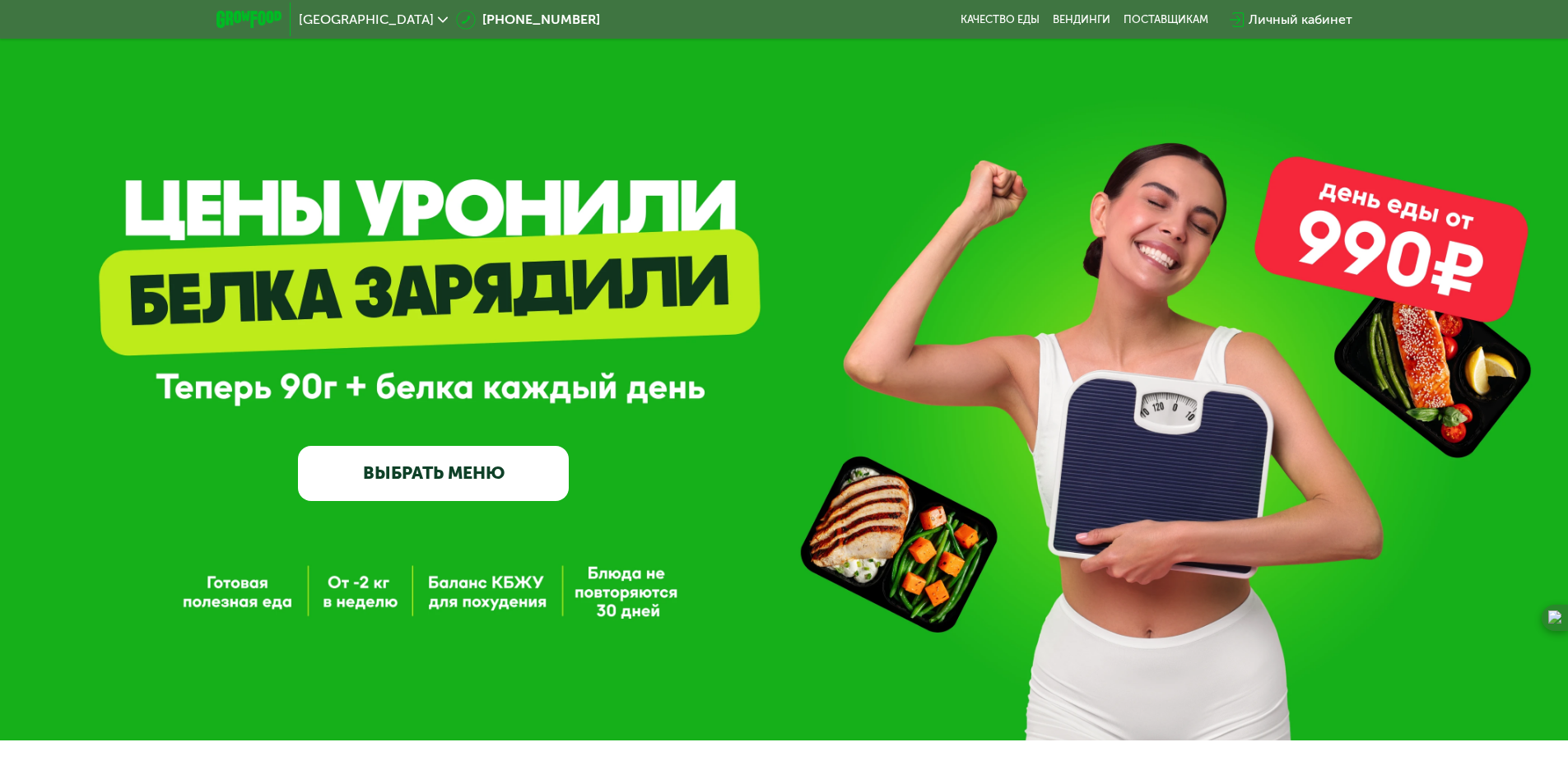
click at [442, 469] on link "ВЫБРАТЬ МЕНЮ" at bounding box center [433, 473] width 271 height 54
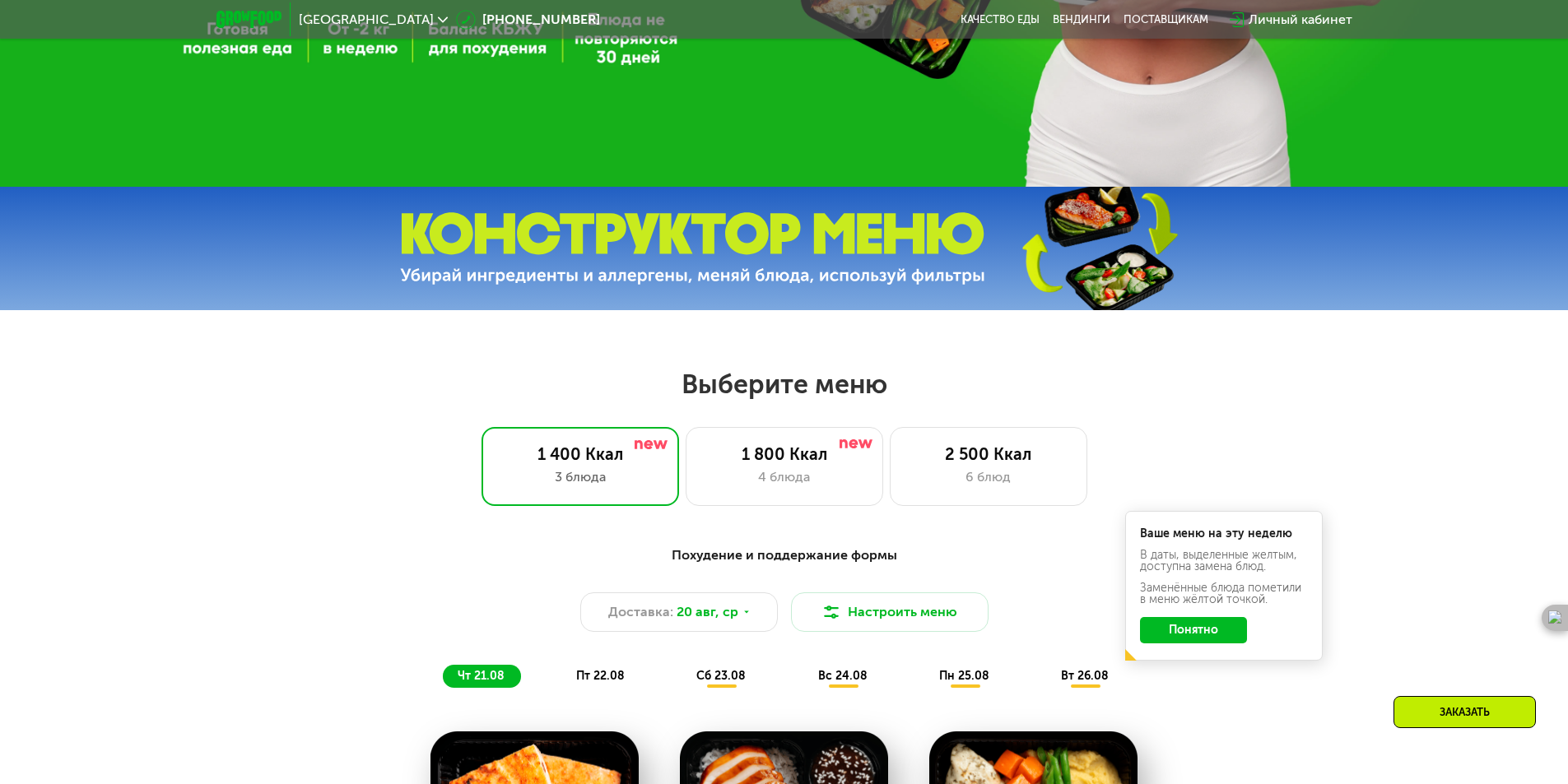
scroll to position [576, 0]
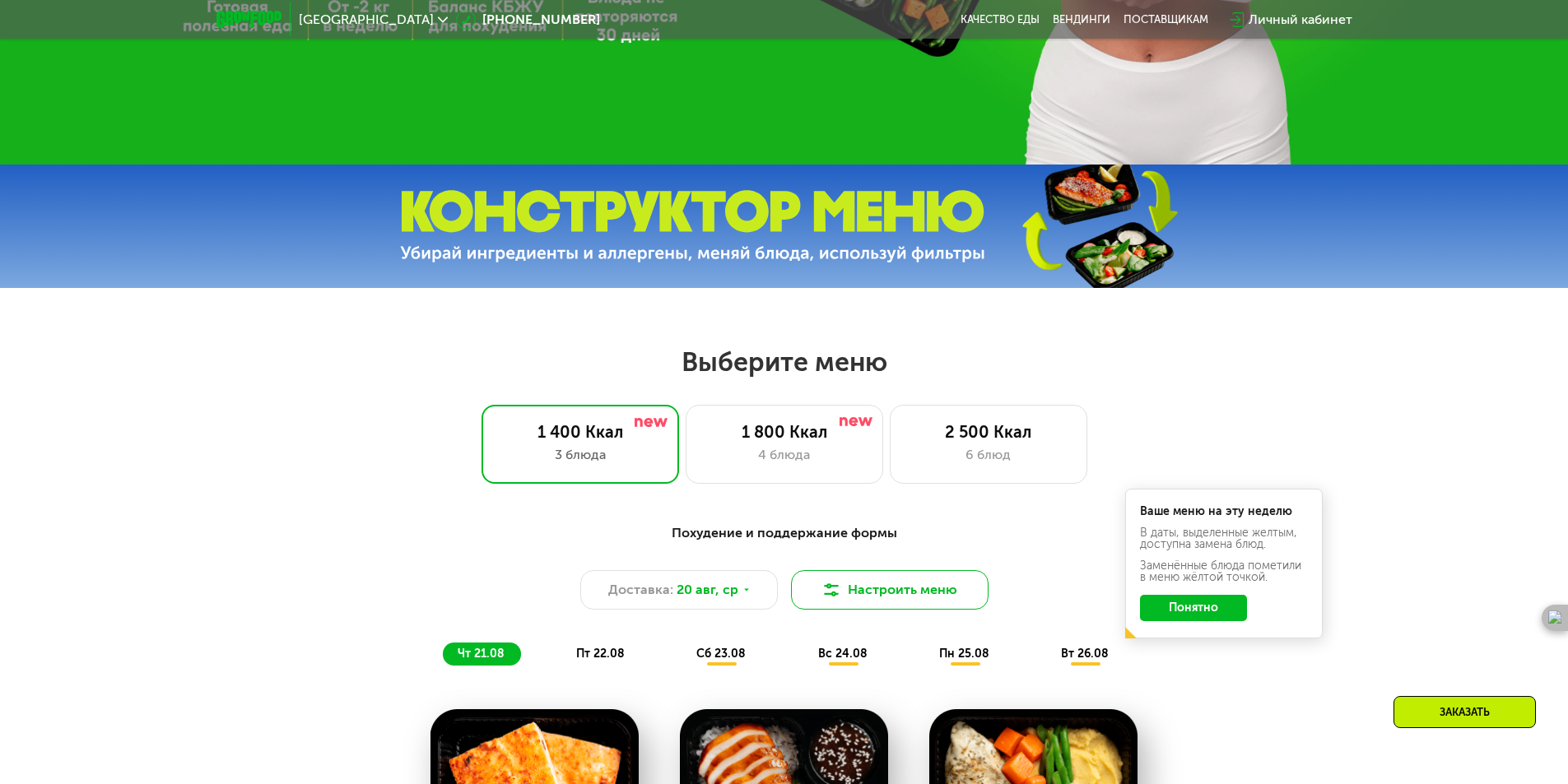
click at [839, 595] on img at bounding box center [831, 589] width 20 height 20
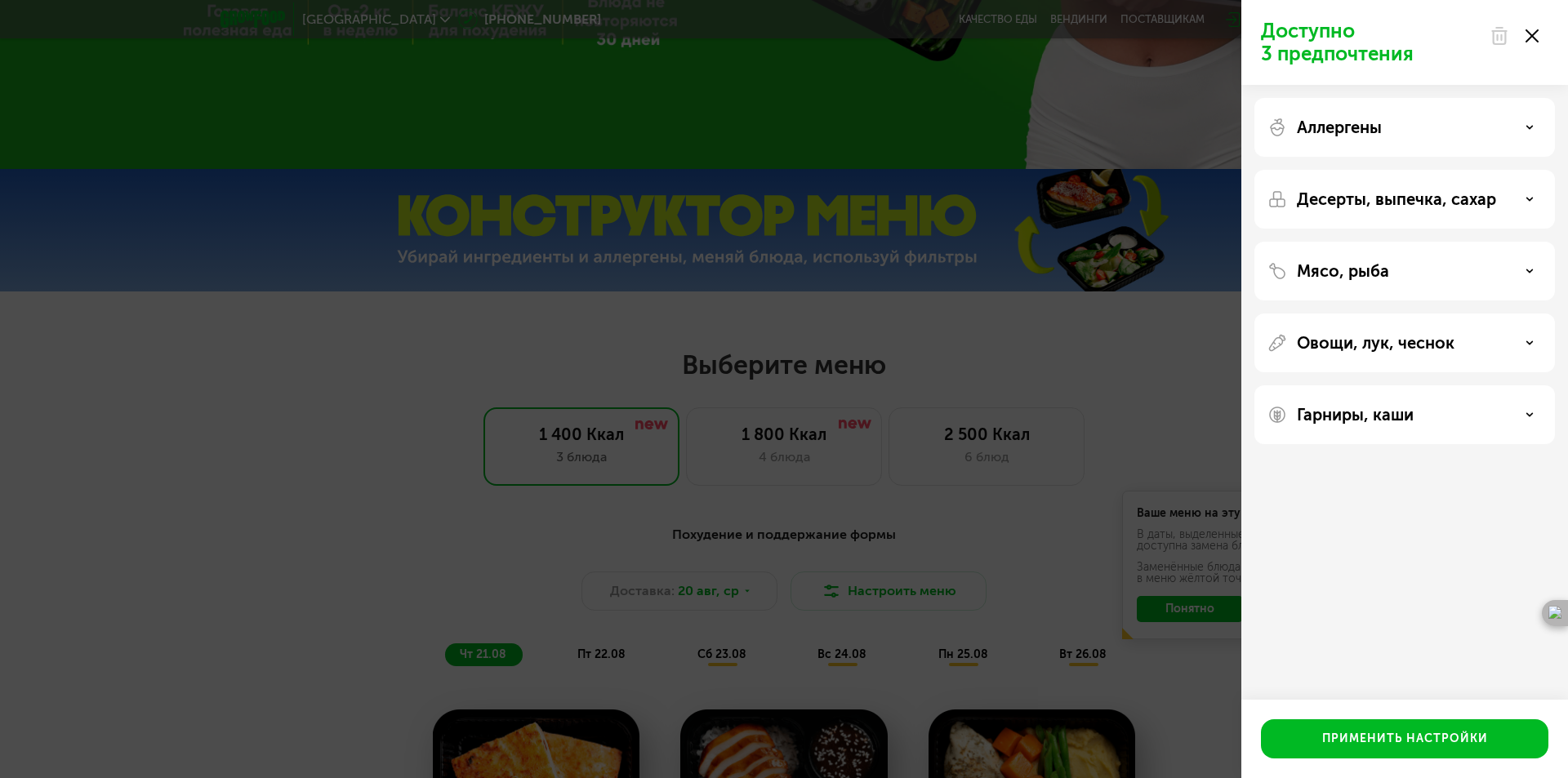
click at [1514, 203] on div "Десерты, выпечка, сахар" at bounding box center [1404, 199] width 274 height 20
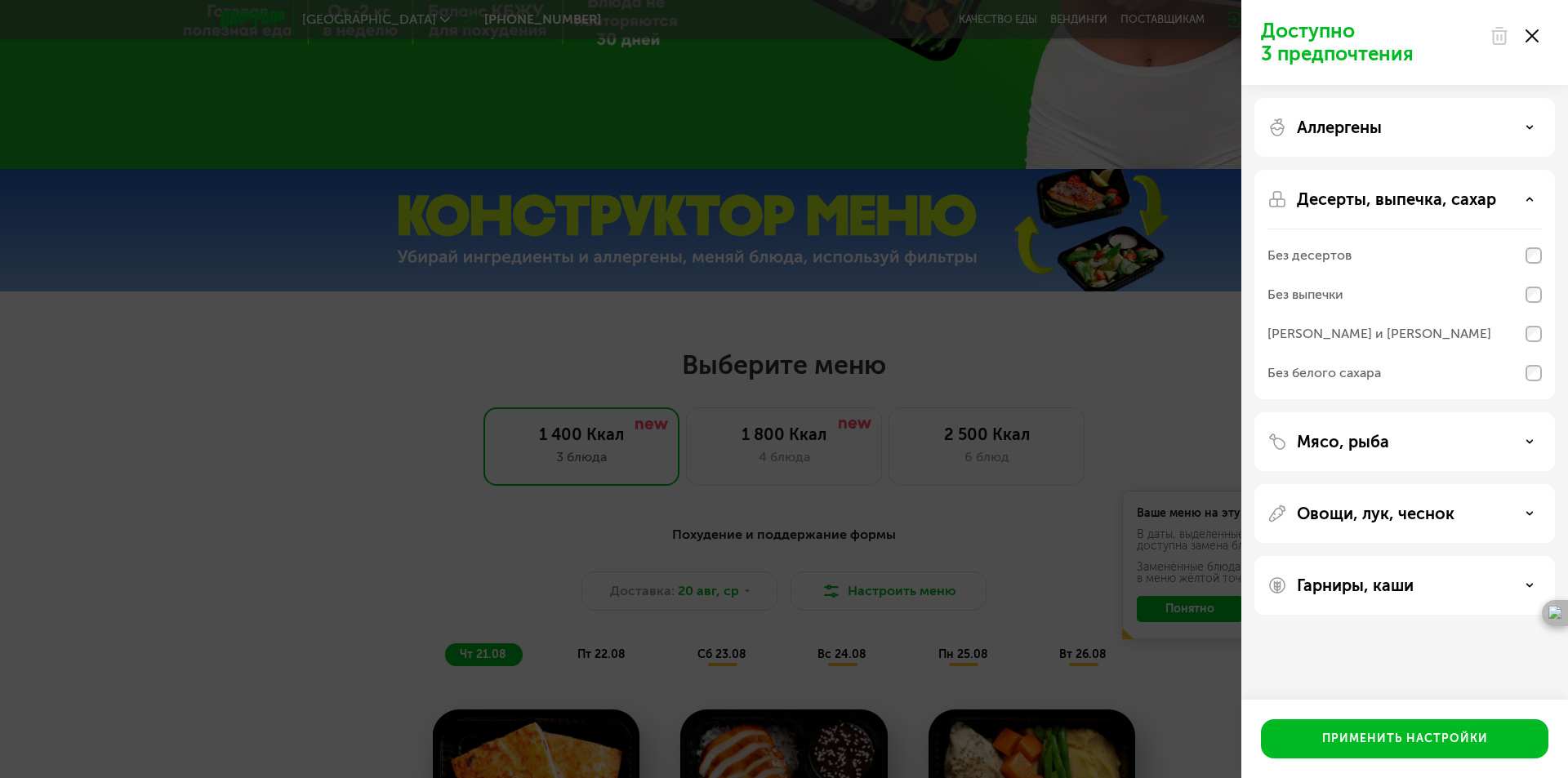
click at [1514, 203] on div "Десерты, выпечка, сахар" at bounding box center [1404, 199] width 274 height 20
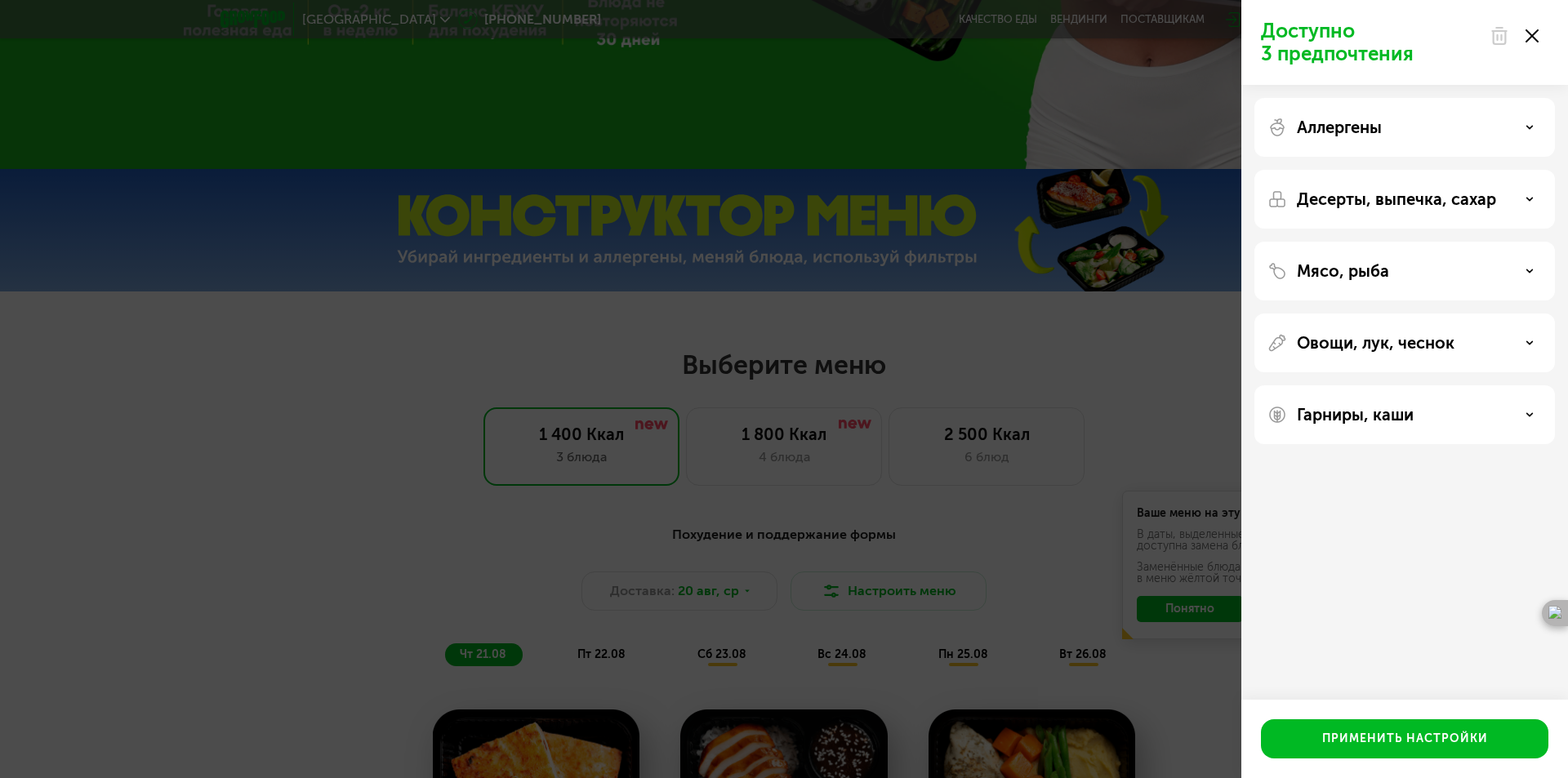
click at [1510, 122] on div "Аллергены" at bounding box center [1404, 127] width 274 height 20
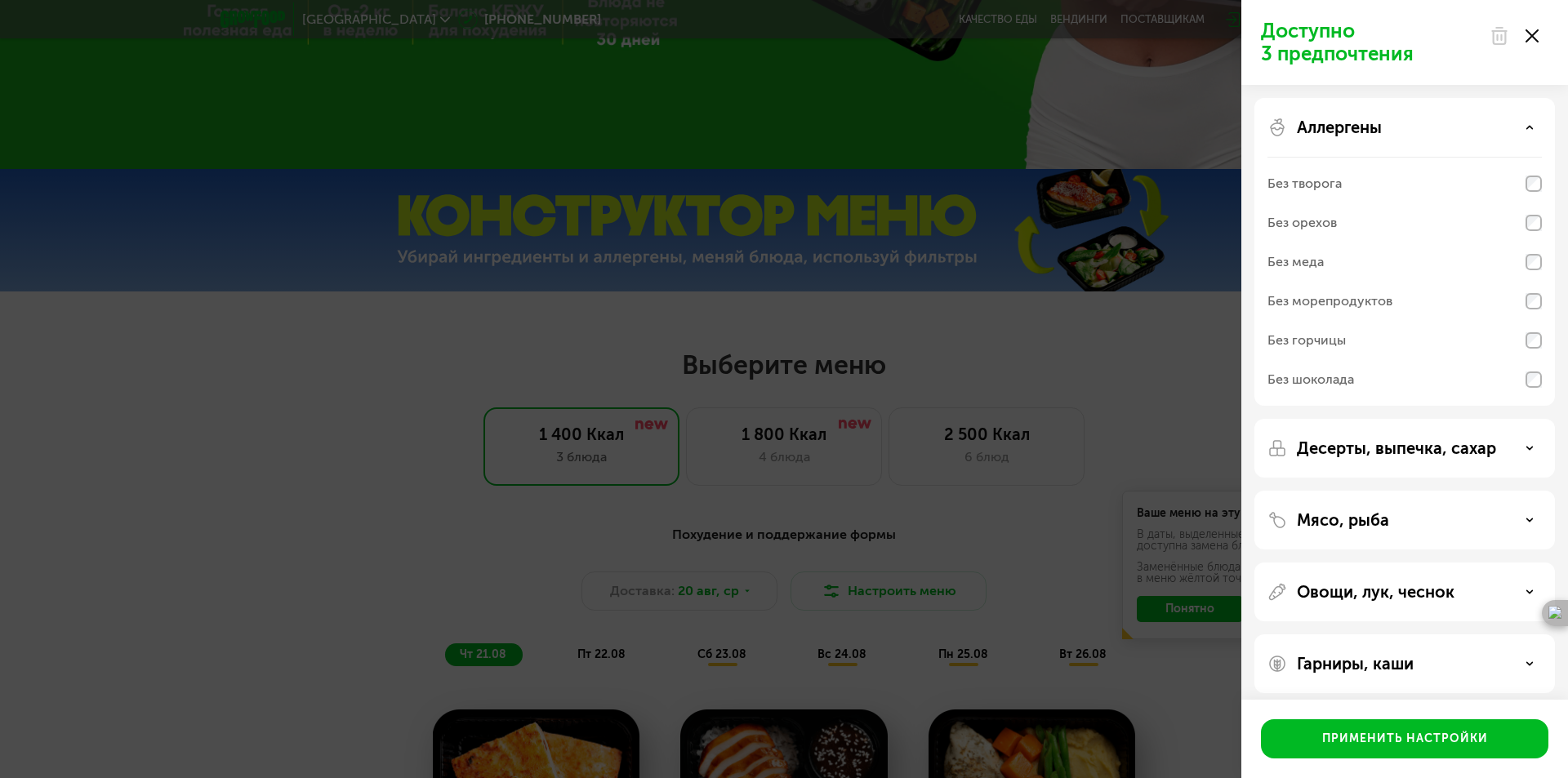
click at [1510, 122] on div "Аллергены" at bounding box center [1404, 127] width 274 height 20
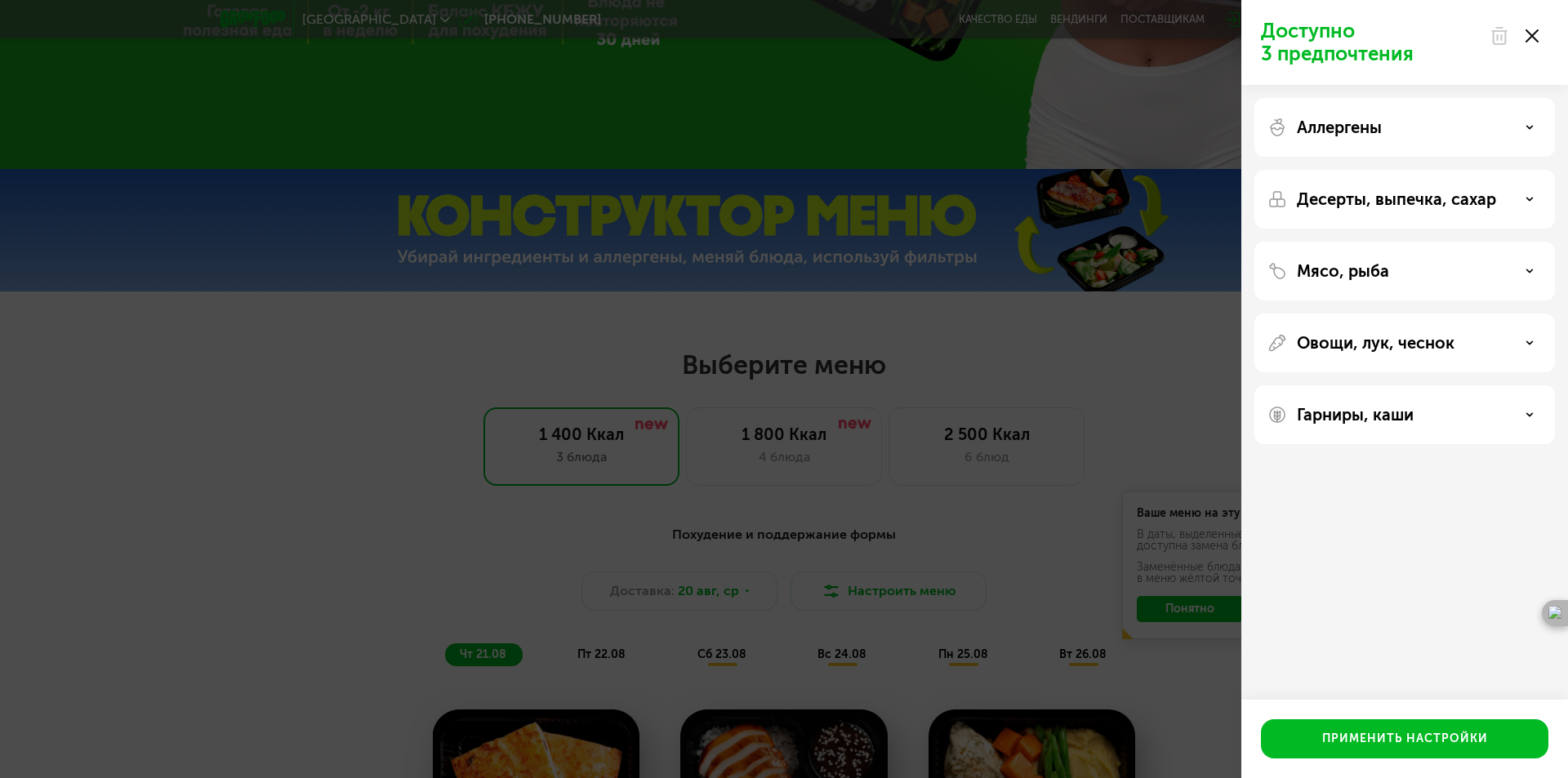
click at [1485, 268] on div "Мясо, рыба" at bounding box center [1404, 270] width 274 height 20
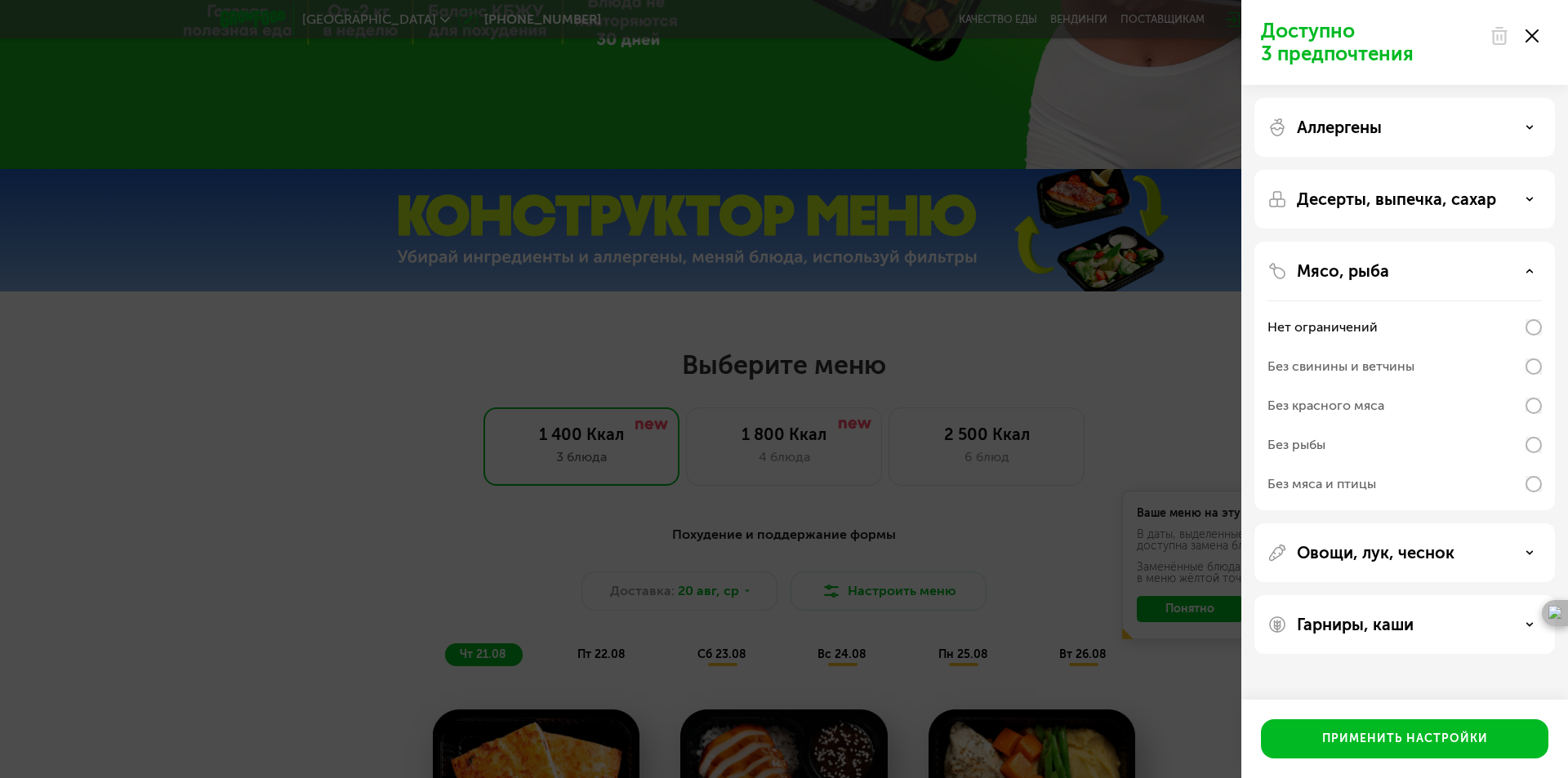
click at [1485, 268] on div "Мясо, рыба" at bounding box center [1404, 270] width 274 height 20
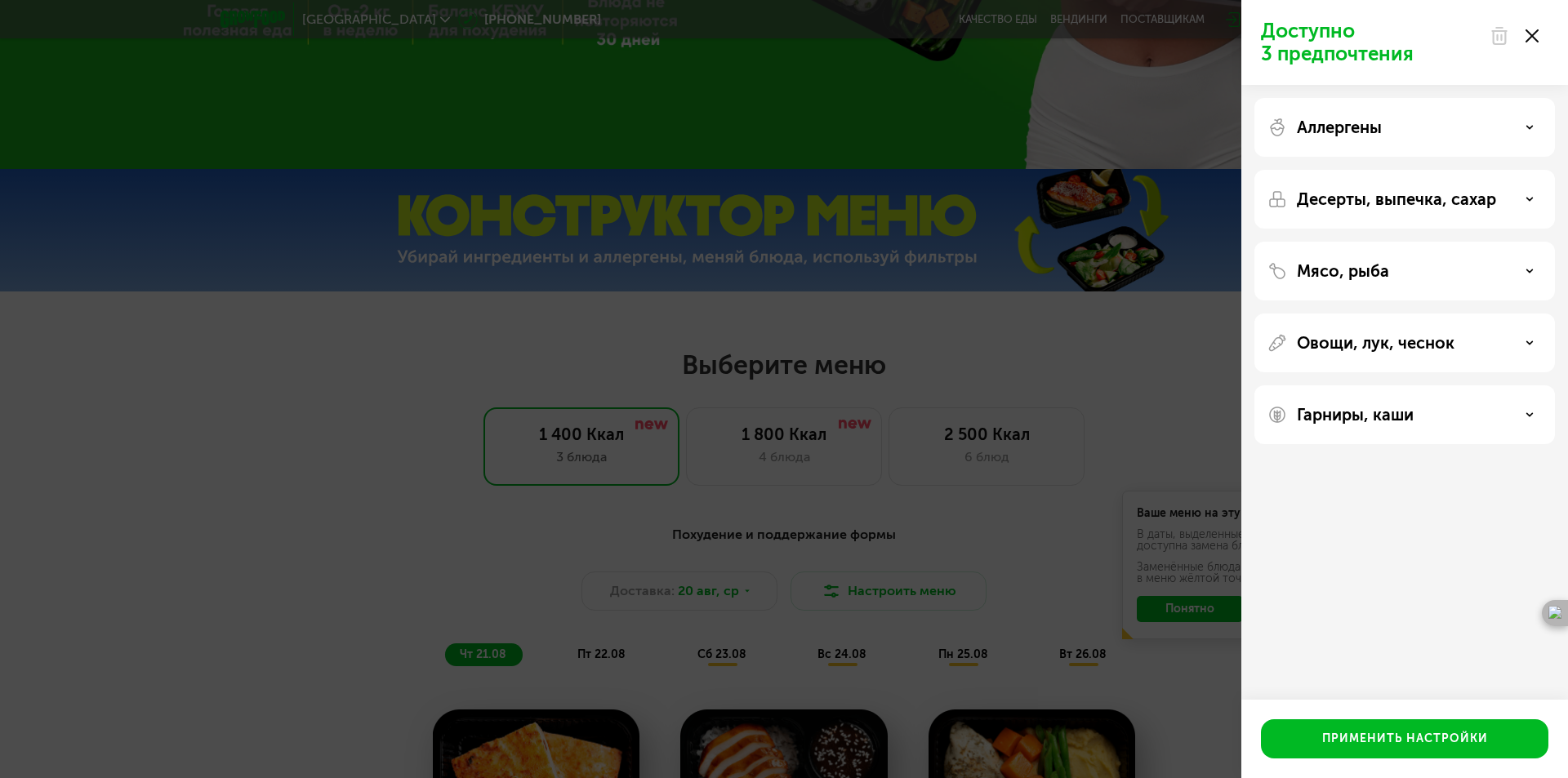
click at [1477, 207] on p "Десерты, выпечка, сахар" at bounding box center [1397, 199] width 200 height 20
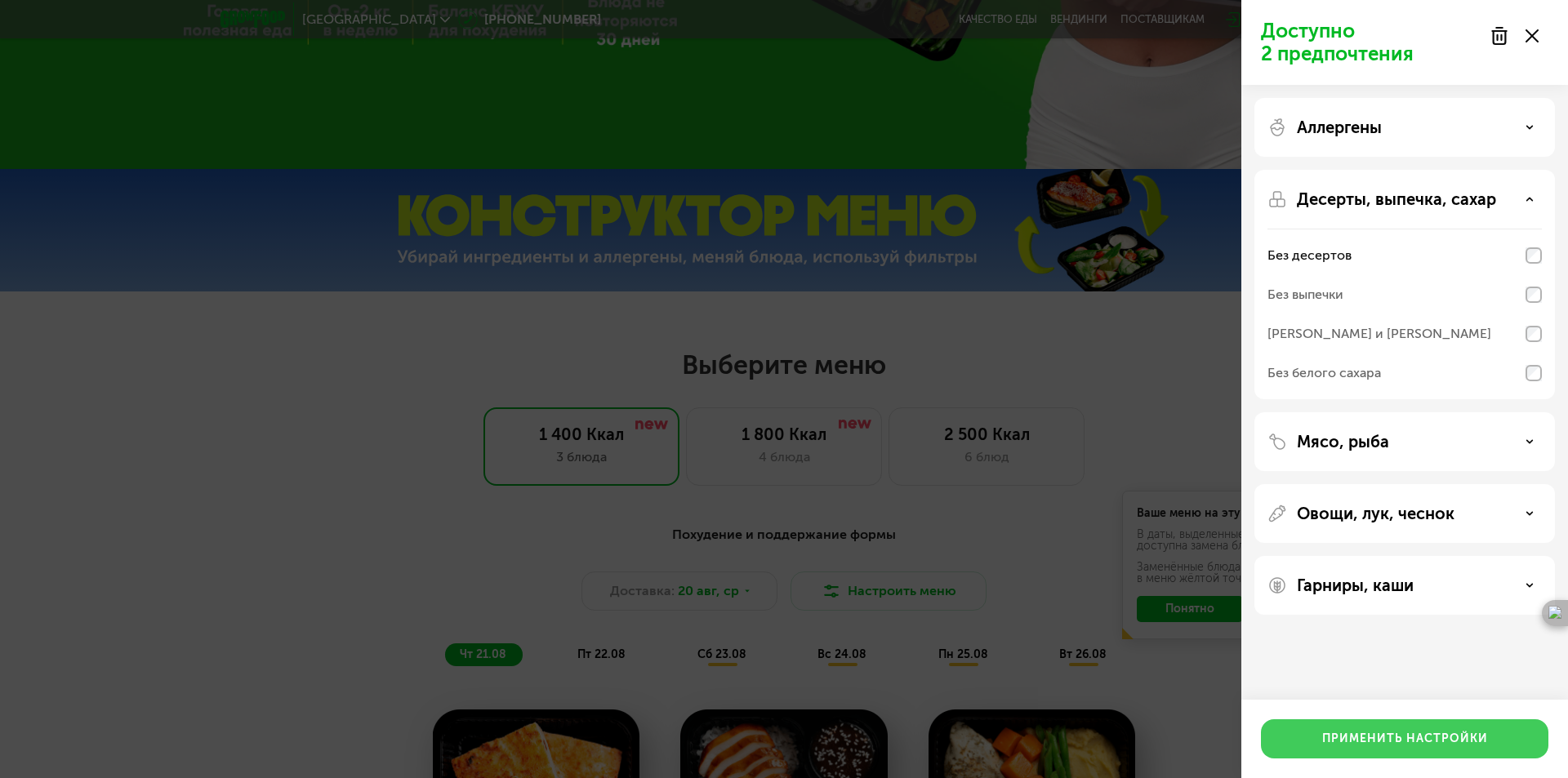
click at [1449, 729] on button "Применить настройки" at bounding box center [1404, 739] width 287 height 40
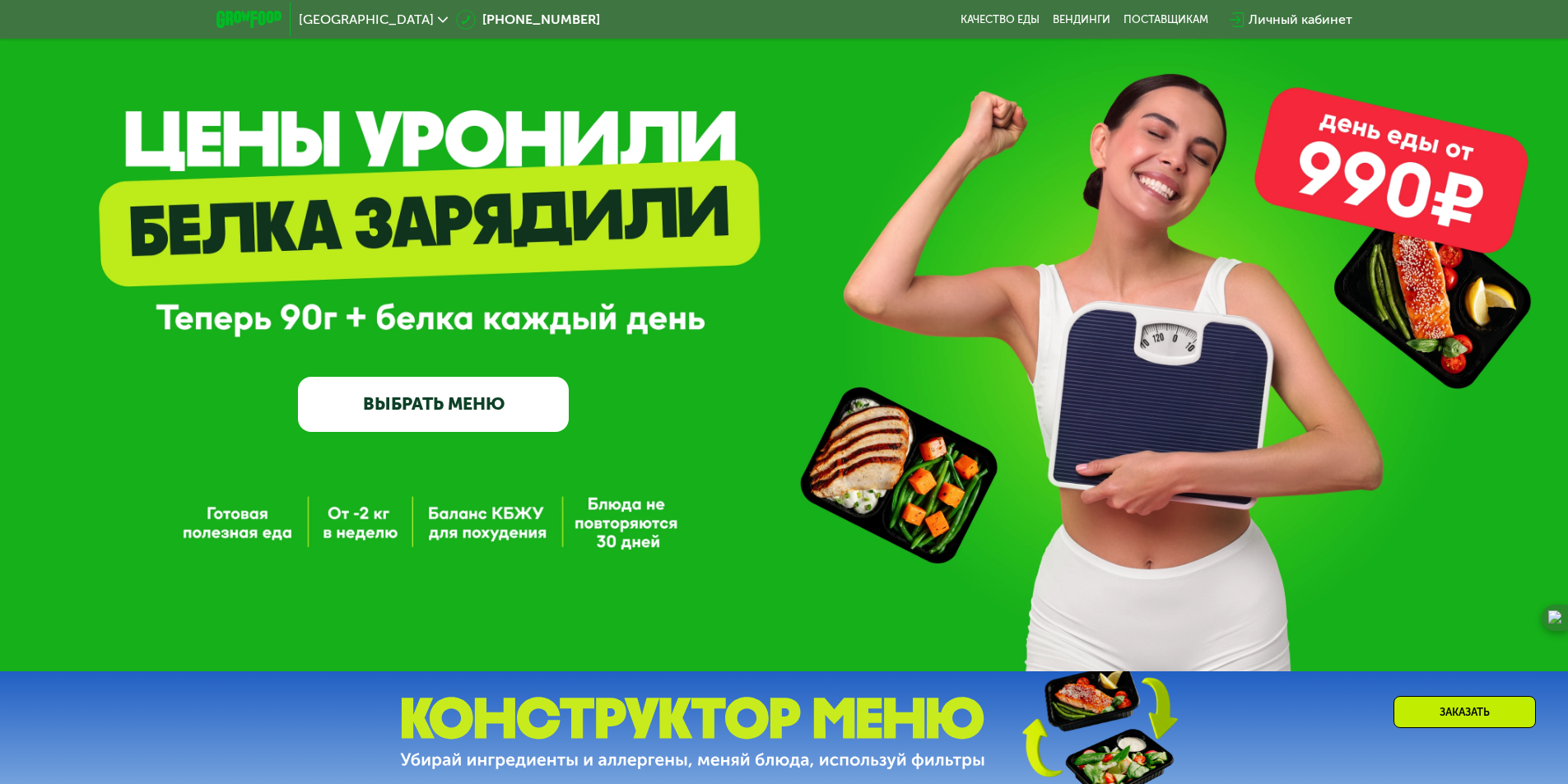
scroll to position [0, 0]
